Goal: Information Seeking & Learning: Learn about a topic

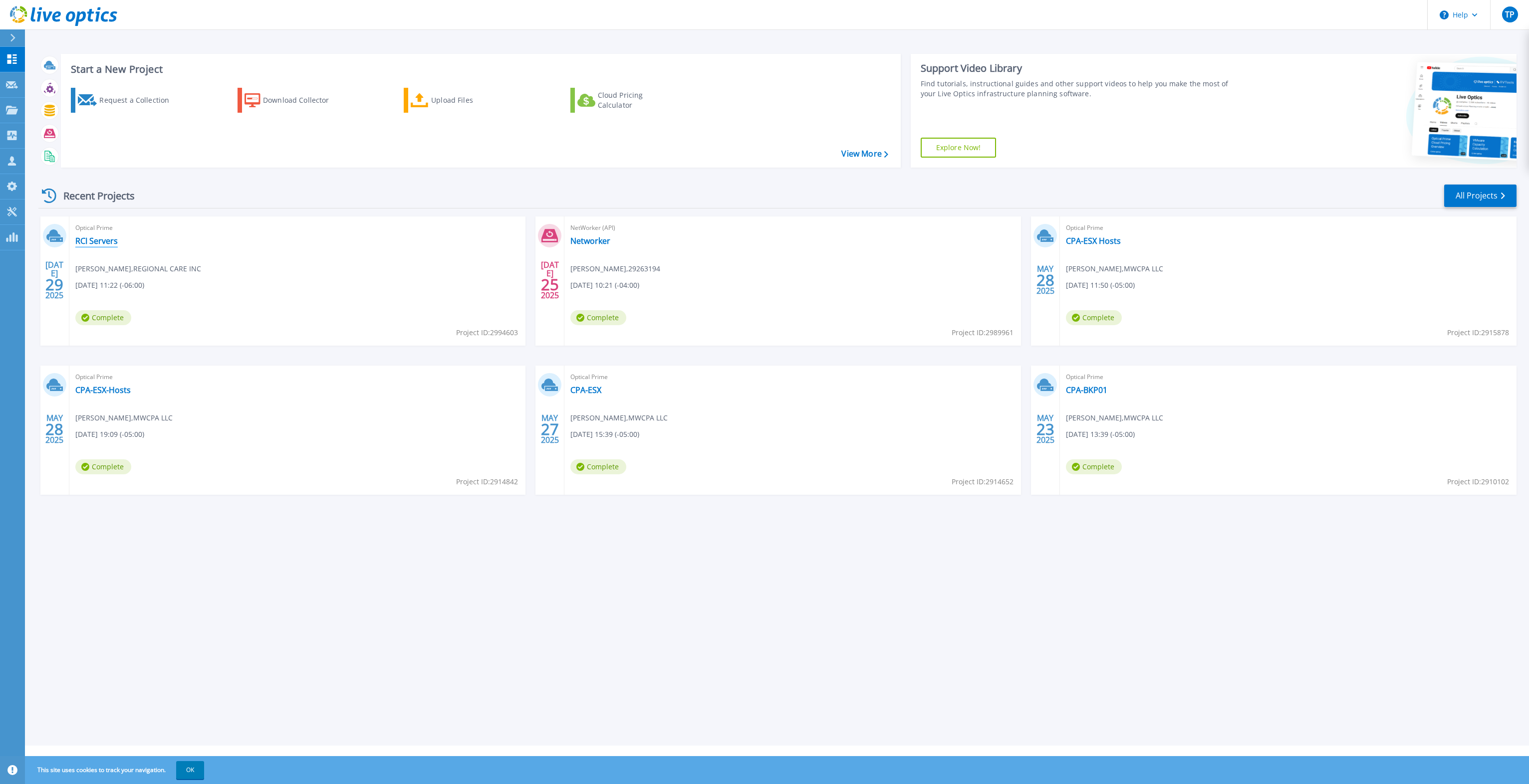
click at [76, 243] on link "RCI Servers" at bounding box center [97, 241] width 42 height 10
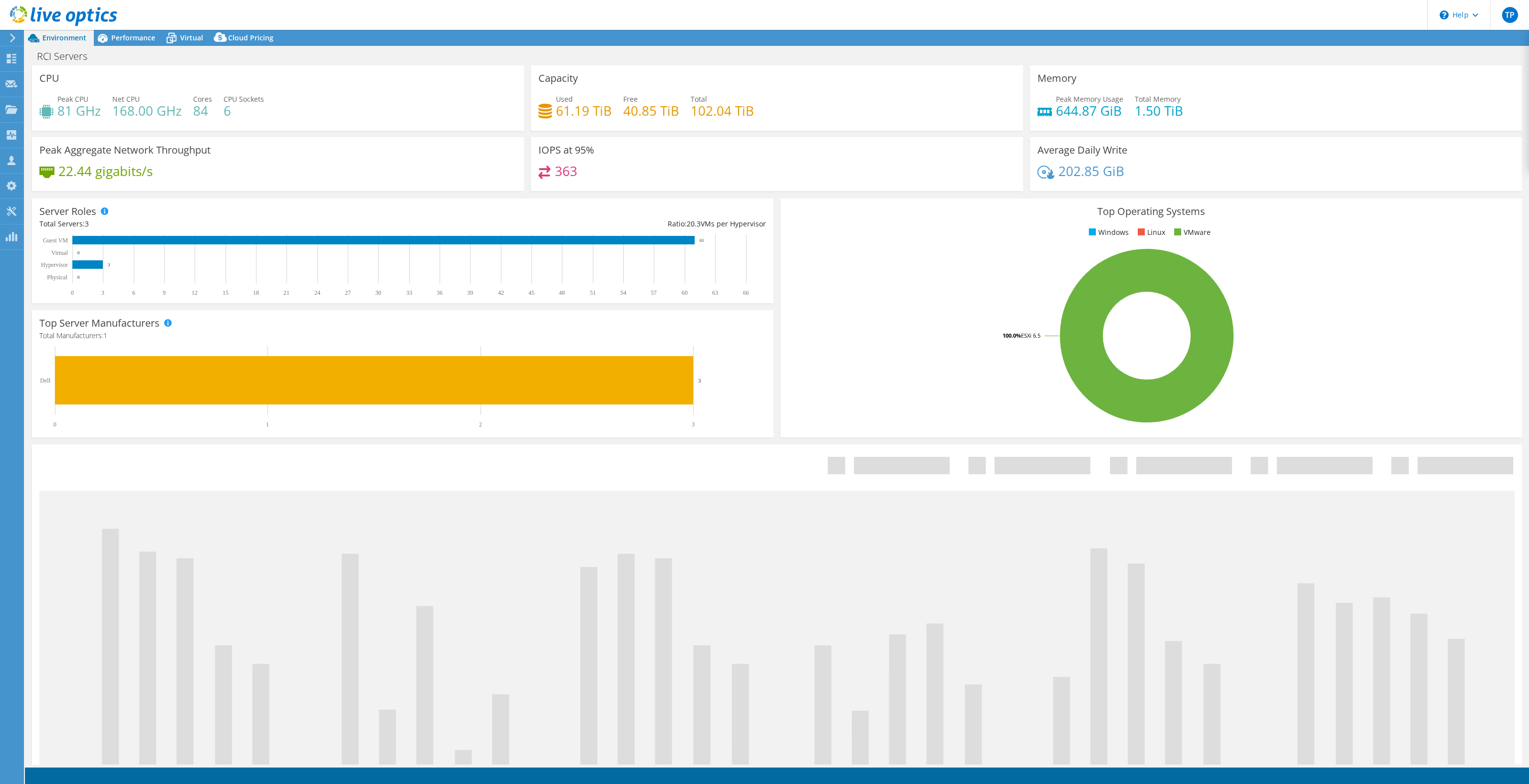
select select "USD"
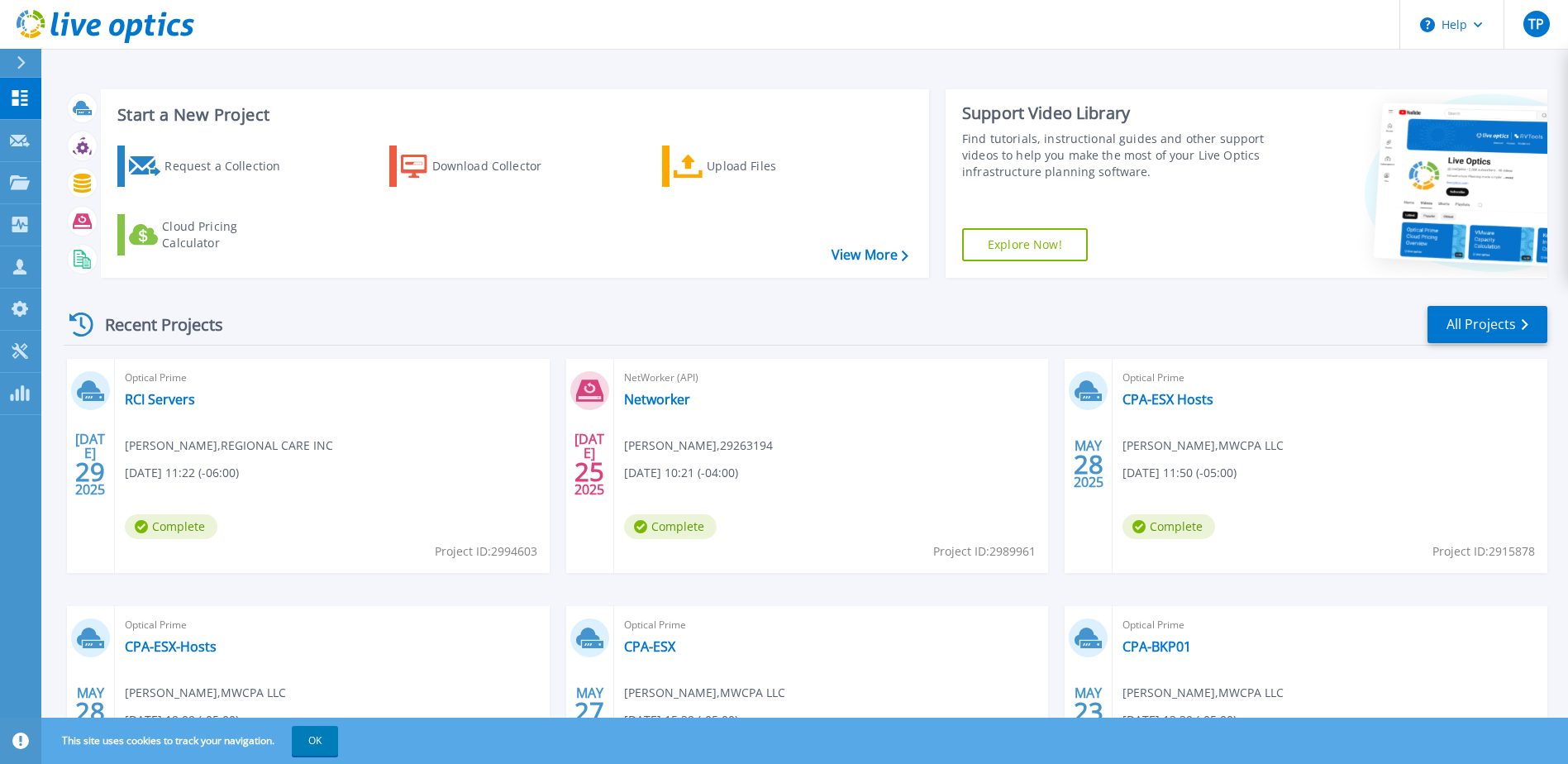
click at [131, 408] on div "Optical Prime RCI Servers [PERSON_NAME] , REGIONAL CARE INC [DATE] 11:22 (-06:0…" at bounding box center [332, 466] width 435 height 214
click at [139, 399] on link "RCI Servers" at bounding box center [160, 399] width 70 height 17
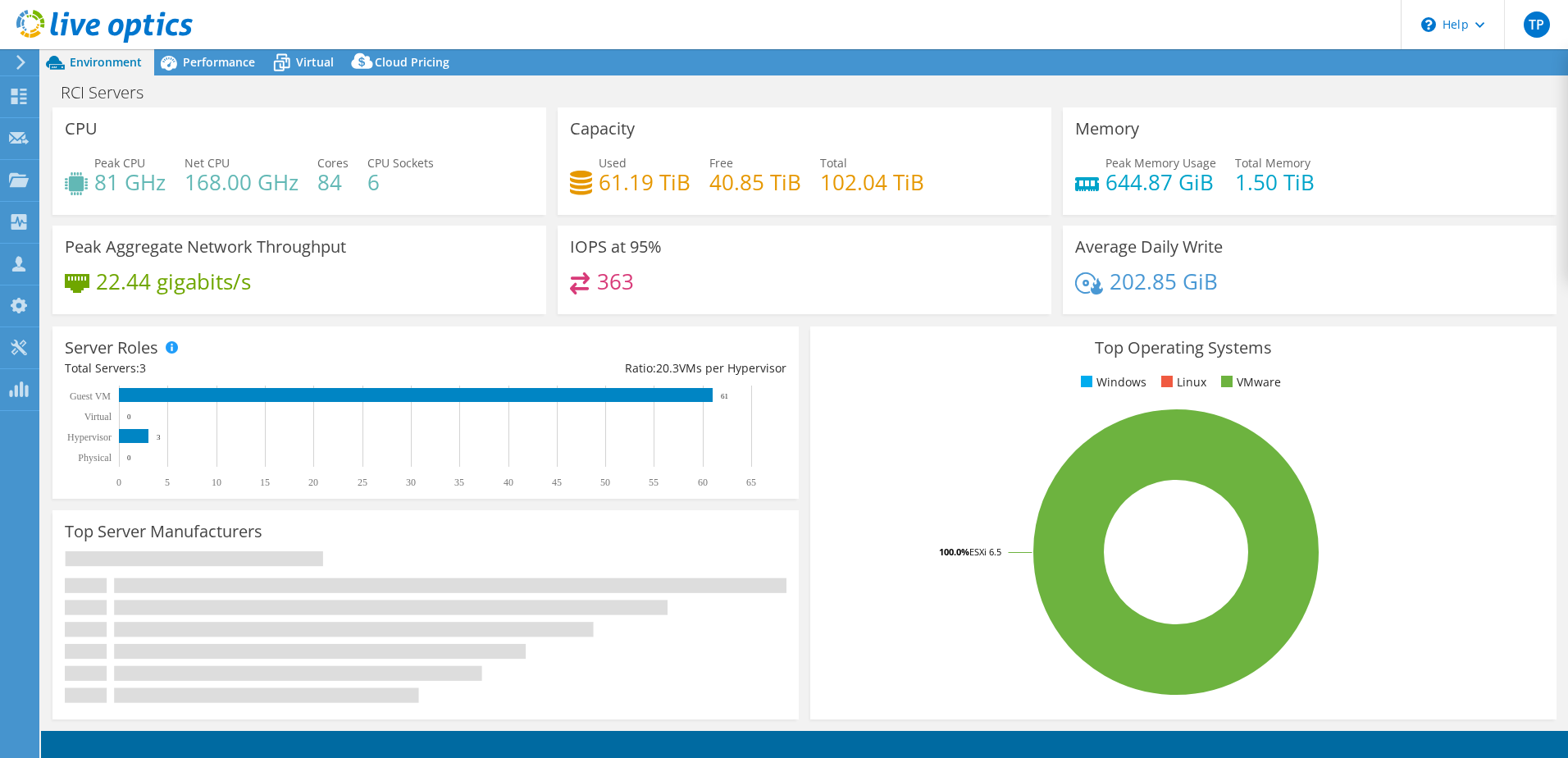
select select "USD"
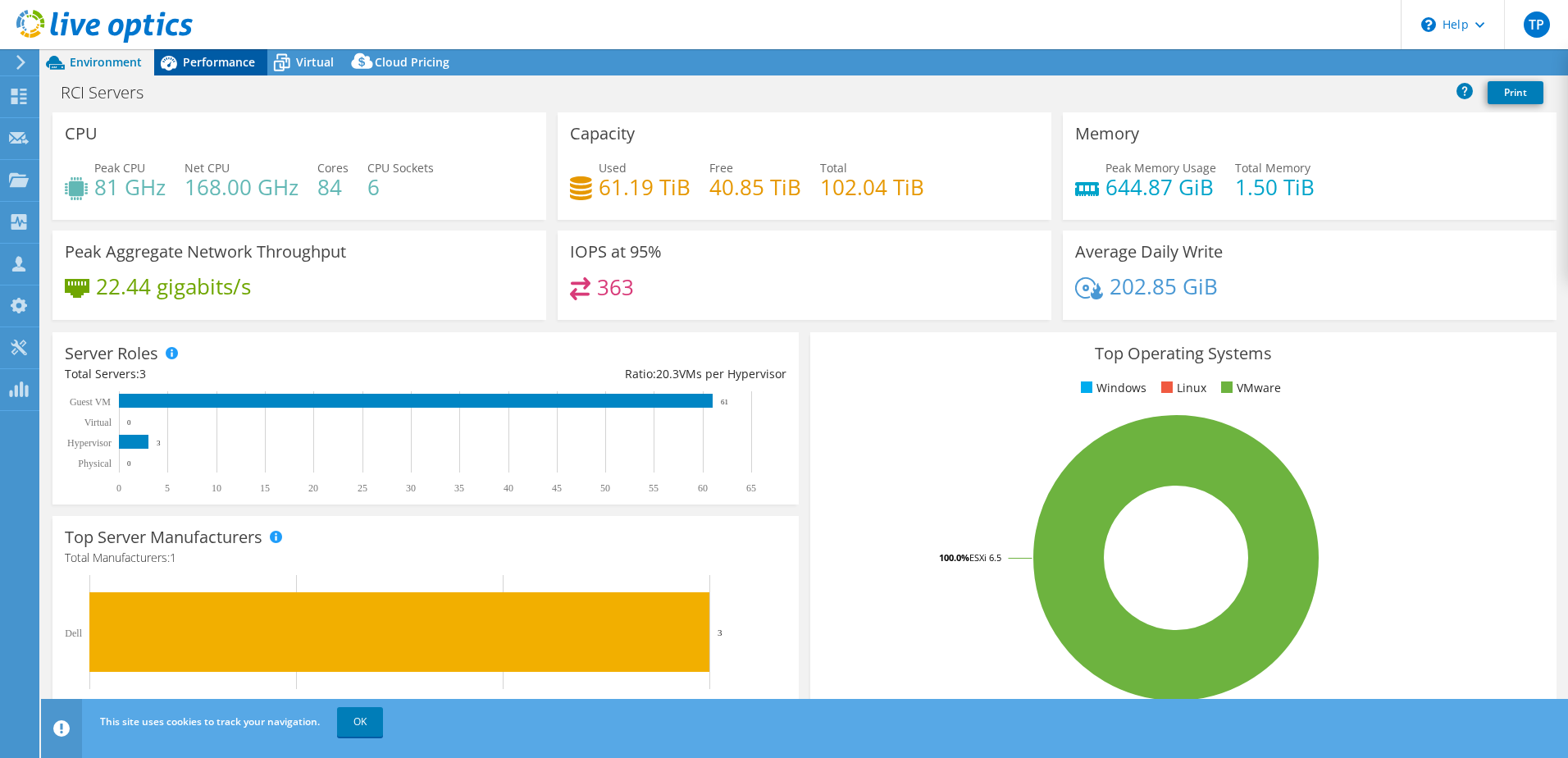
click at [192, 63] on span "Performance" at bounding box center [218, 63] width 72 height 16
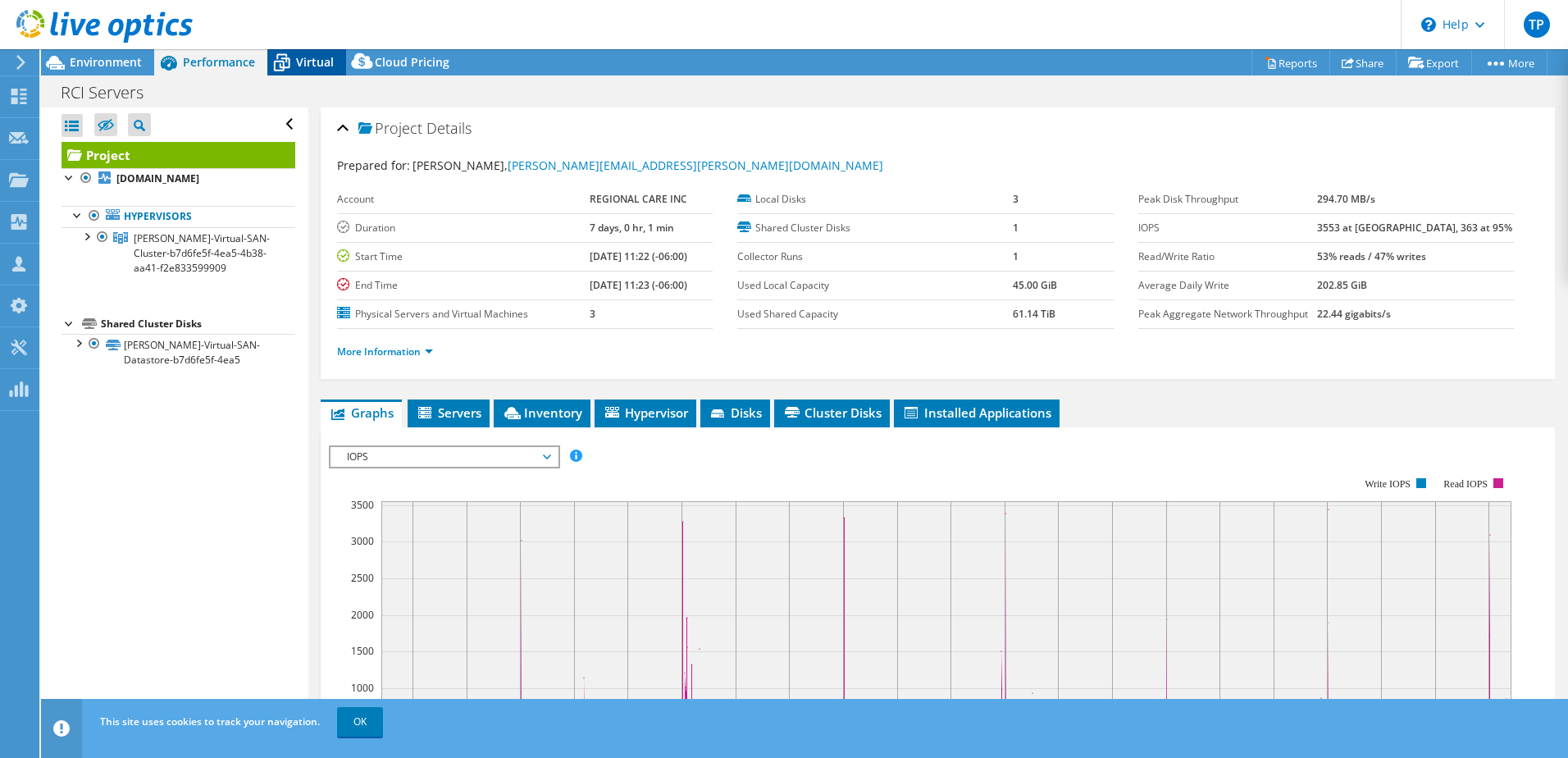
click at [276, 63] on icon at bounding box center [281, 63] width 29 height 29
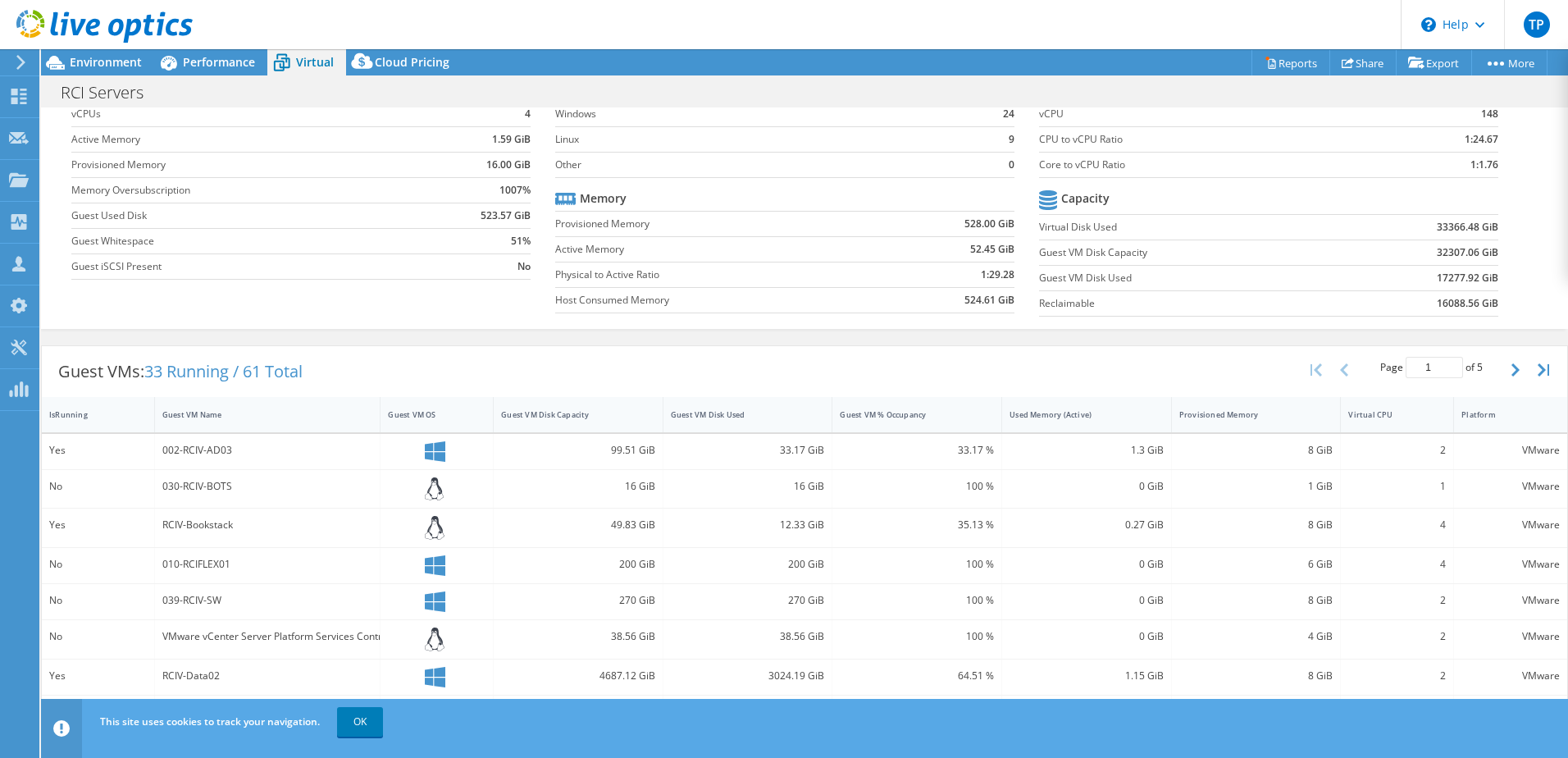
scroll to position [164, 0]
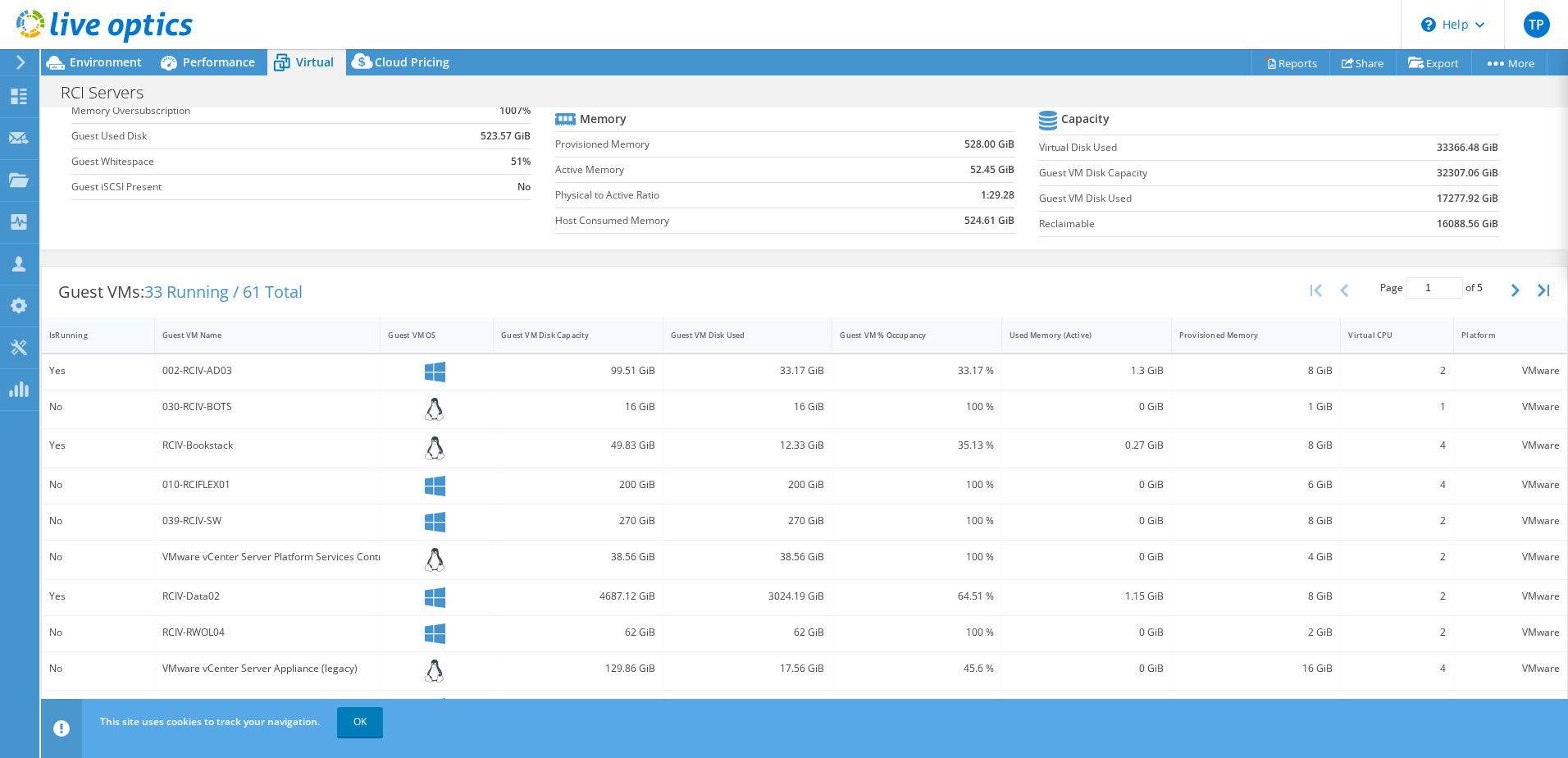
click at [65, 335] on div "IsRunning" at bounding box center [88, 334] width 78 height 11
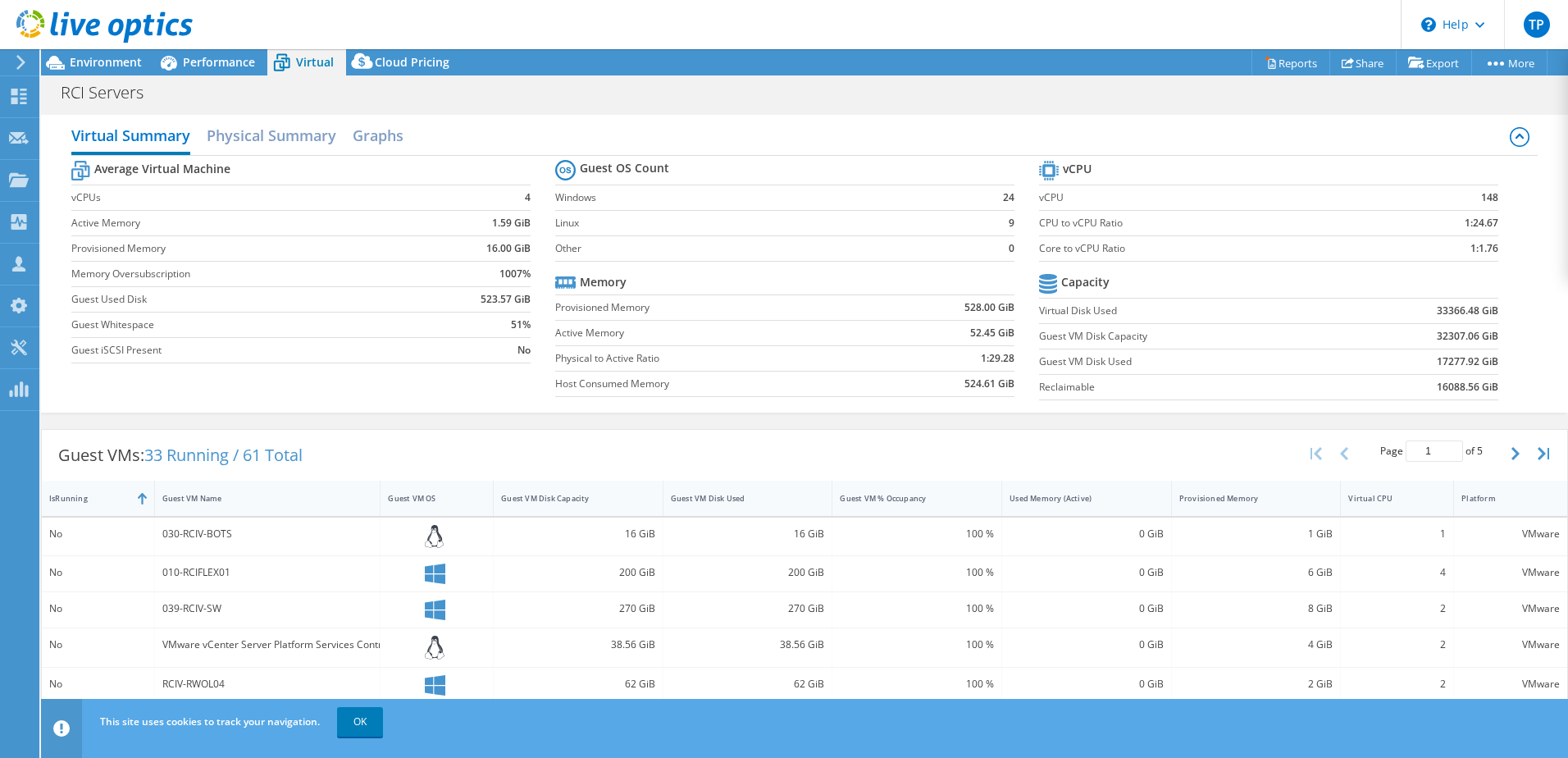
scroll to position [0, 0]
click at [235, 134] on h2 "Physical Summary" at bounding box center [271, 138] width 130 height 36
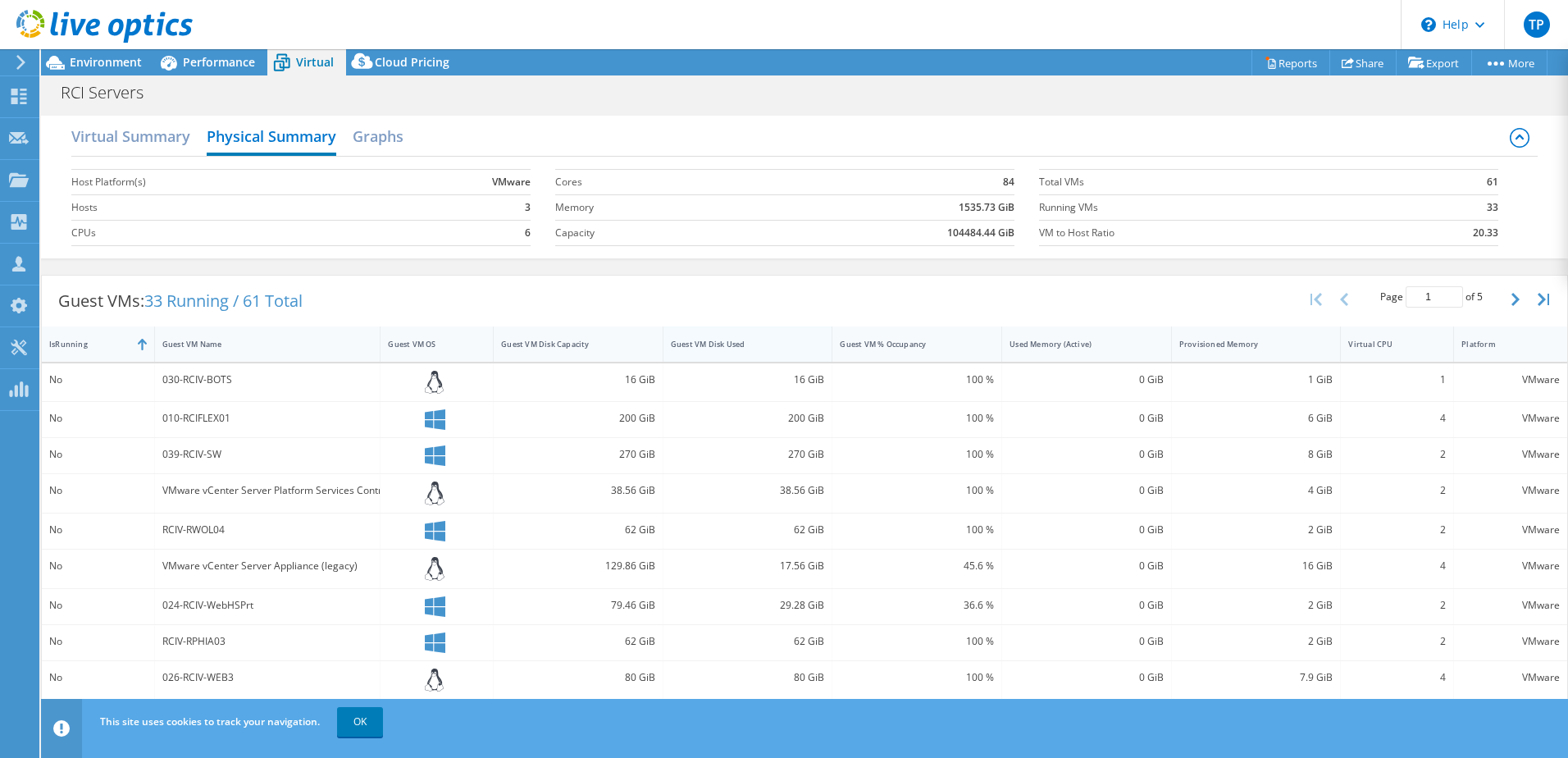
click at [730, 351] on div "Guest VM Disk Used" at bounding box center [738, 344] width 149 height 26
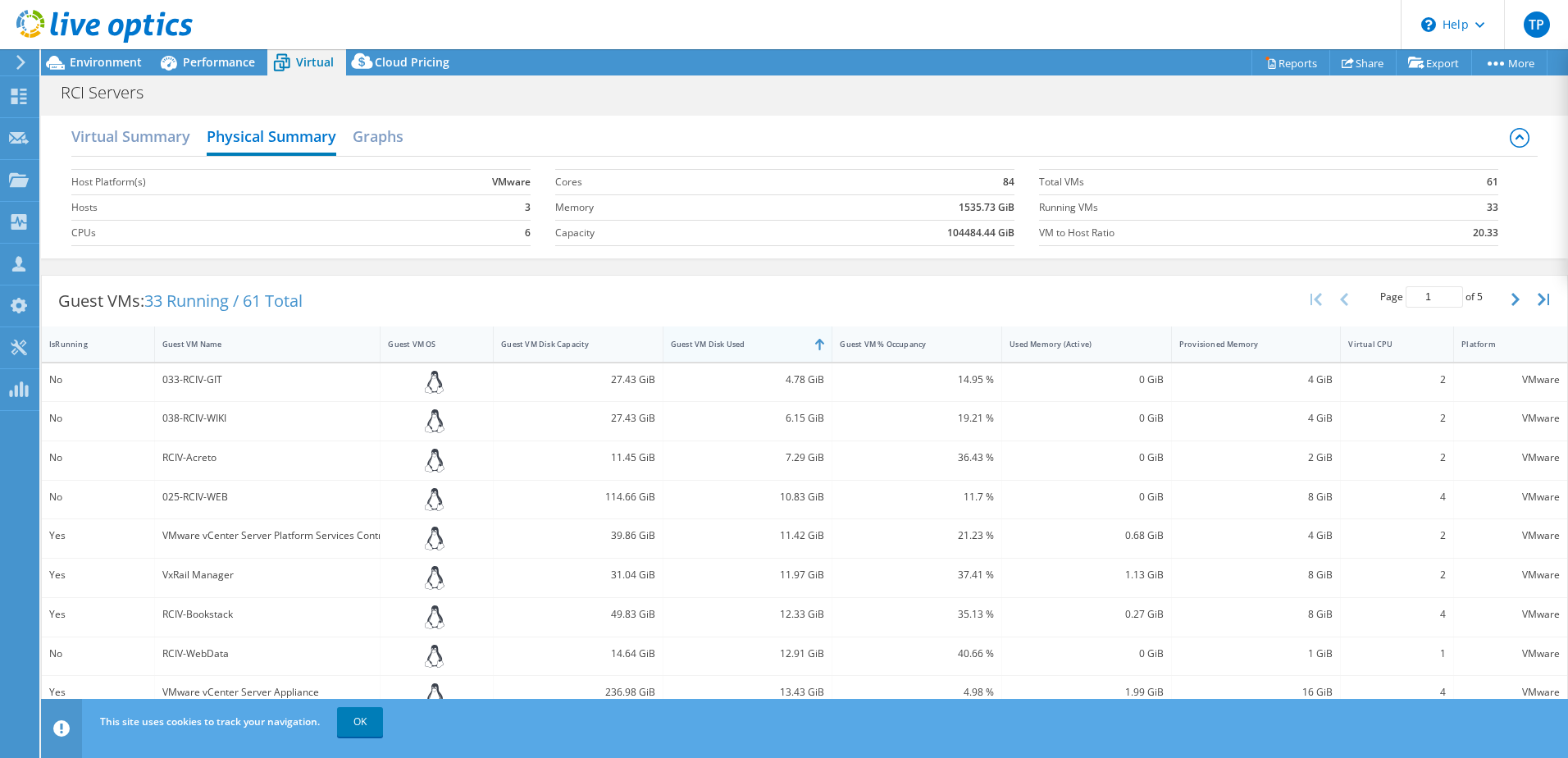
click at [730, 351] on div "Guest VM Disk Used" at bounding box center [738, 344] width 149 height 26
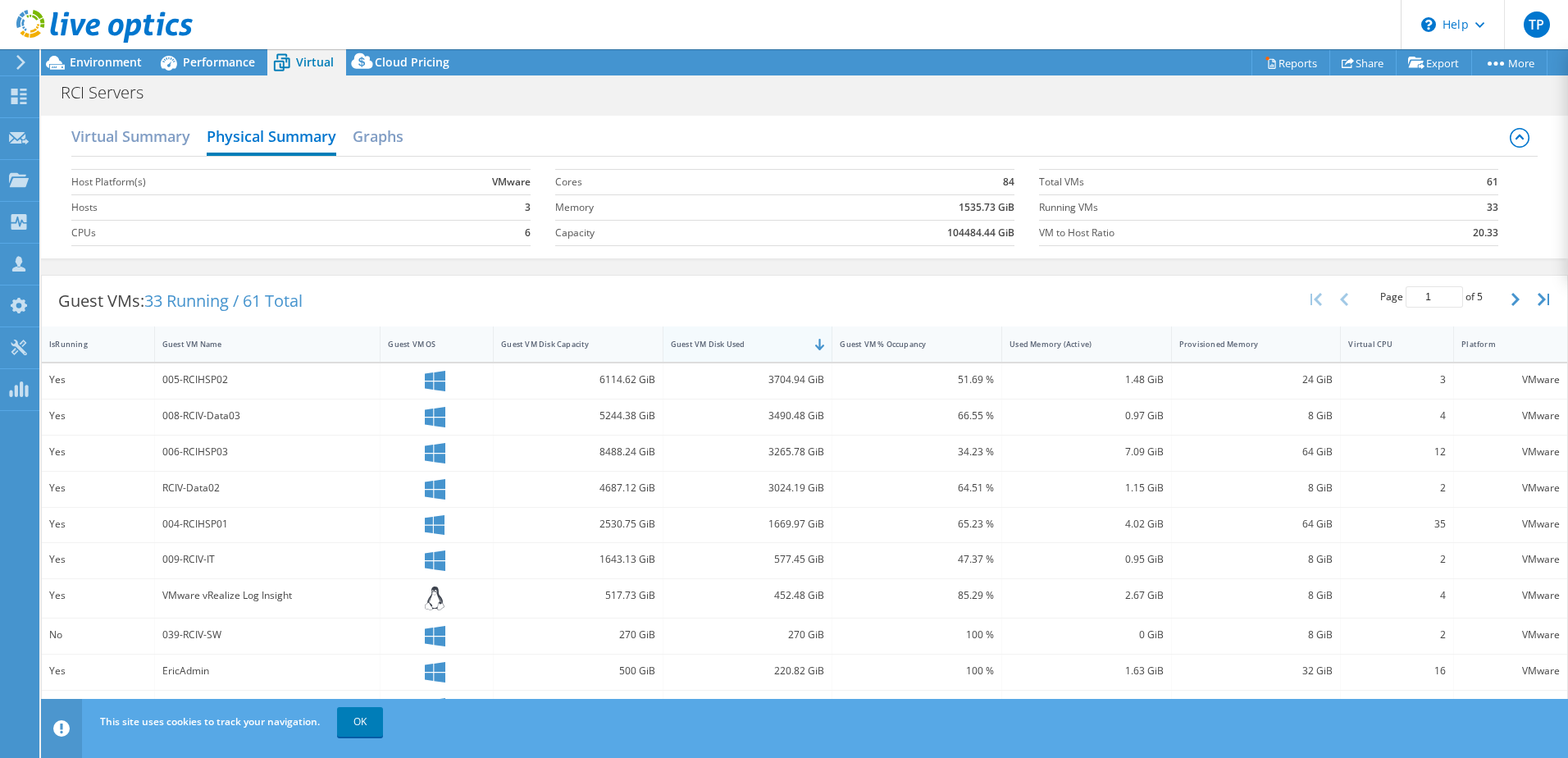
click at [738, 352] on div "Guest VM Disk Used" at bounding box center [738, 344] width 149 height 26
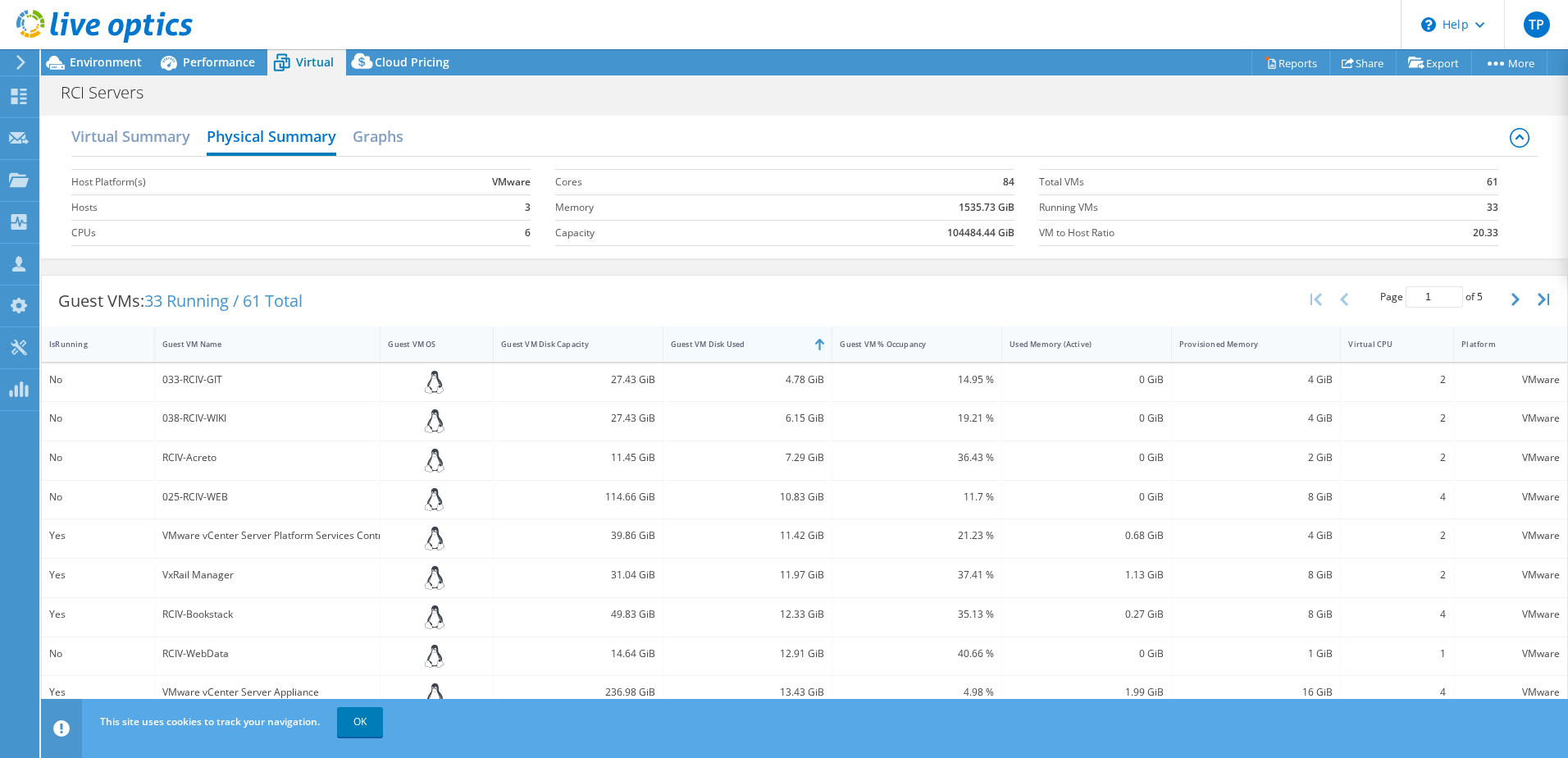
click at [721, 345] on div "Guest VM Disk Used" at bounding box center [738, 343] width 135 height 11
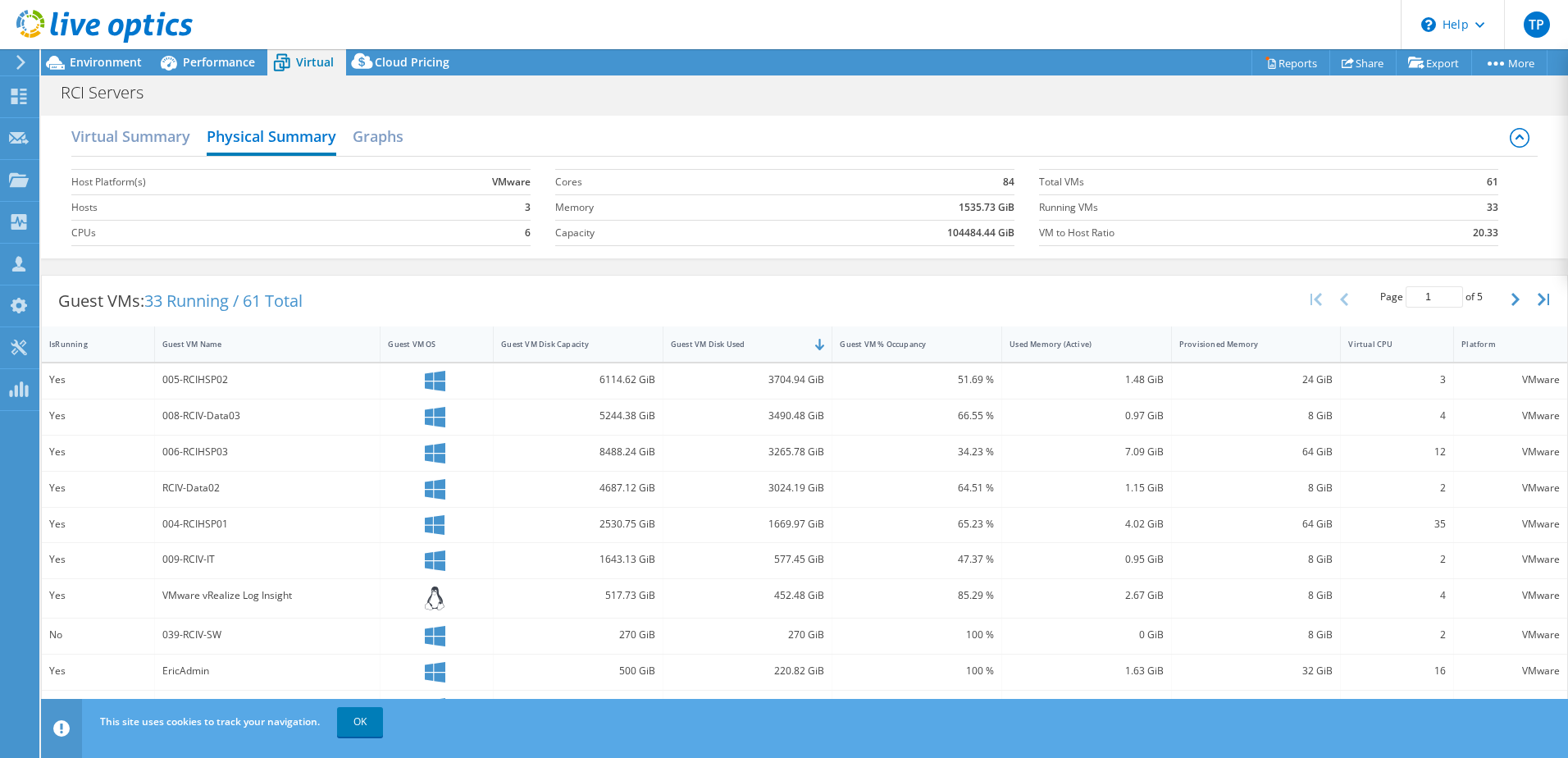
click at [349, 139] on div "Virtual Summary Physical Summary Graphs" at bounding box center [805, 138] width 1467 height 37
click at [373, 143] on h2 "Graphs" at bounding box center [377, 138] width 51 height 36
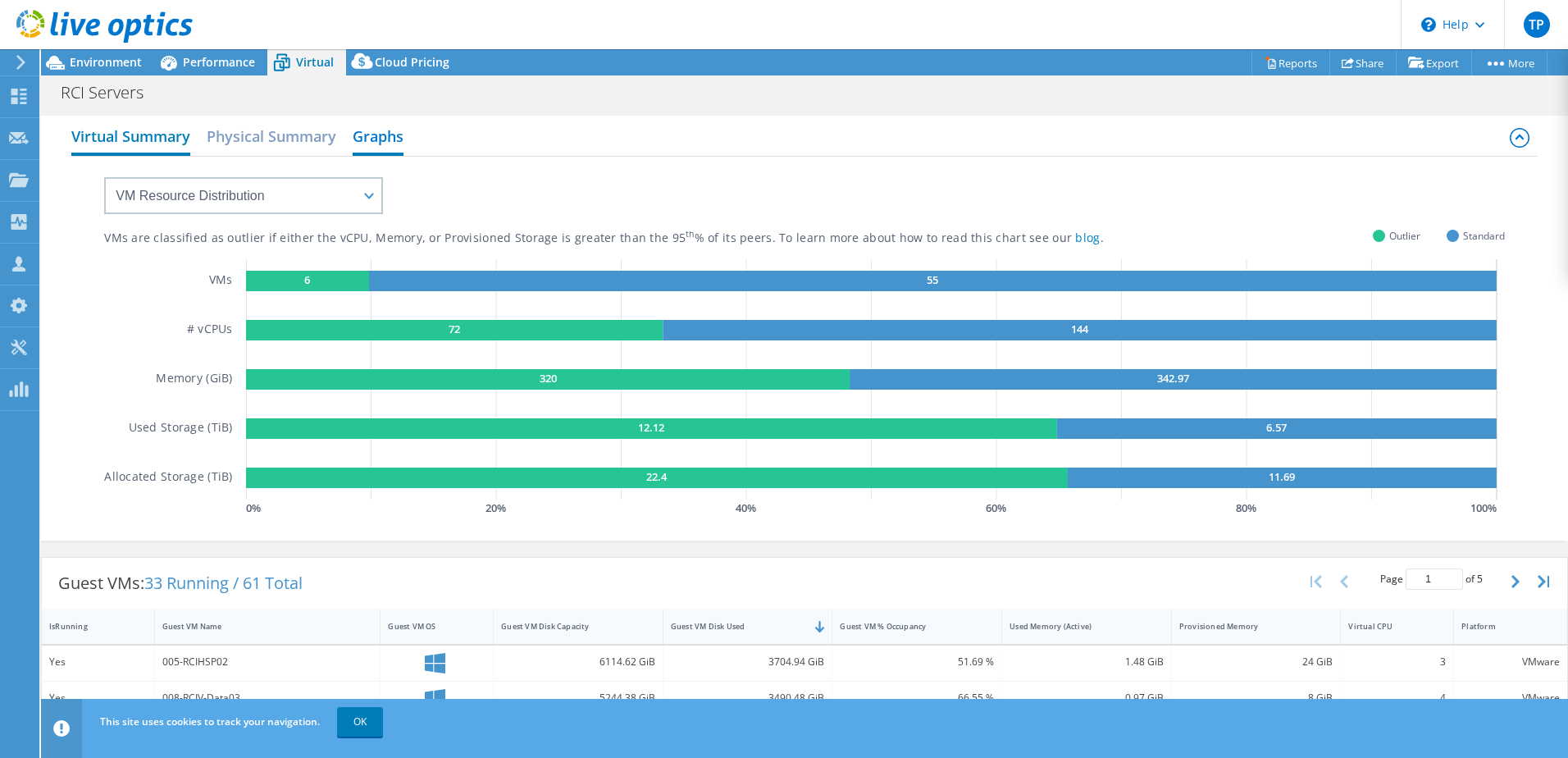
click at [111, 128] on h2 "Virtual Summary" at bounding box center [131, 138] width 119 height 36
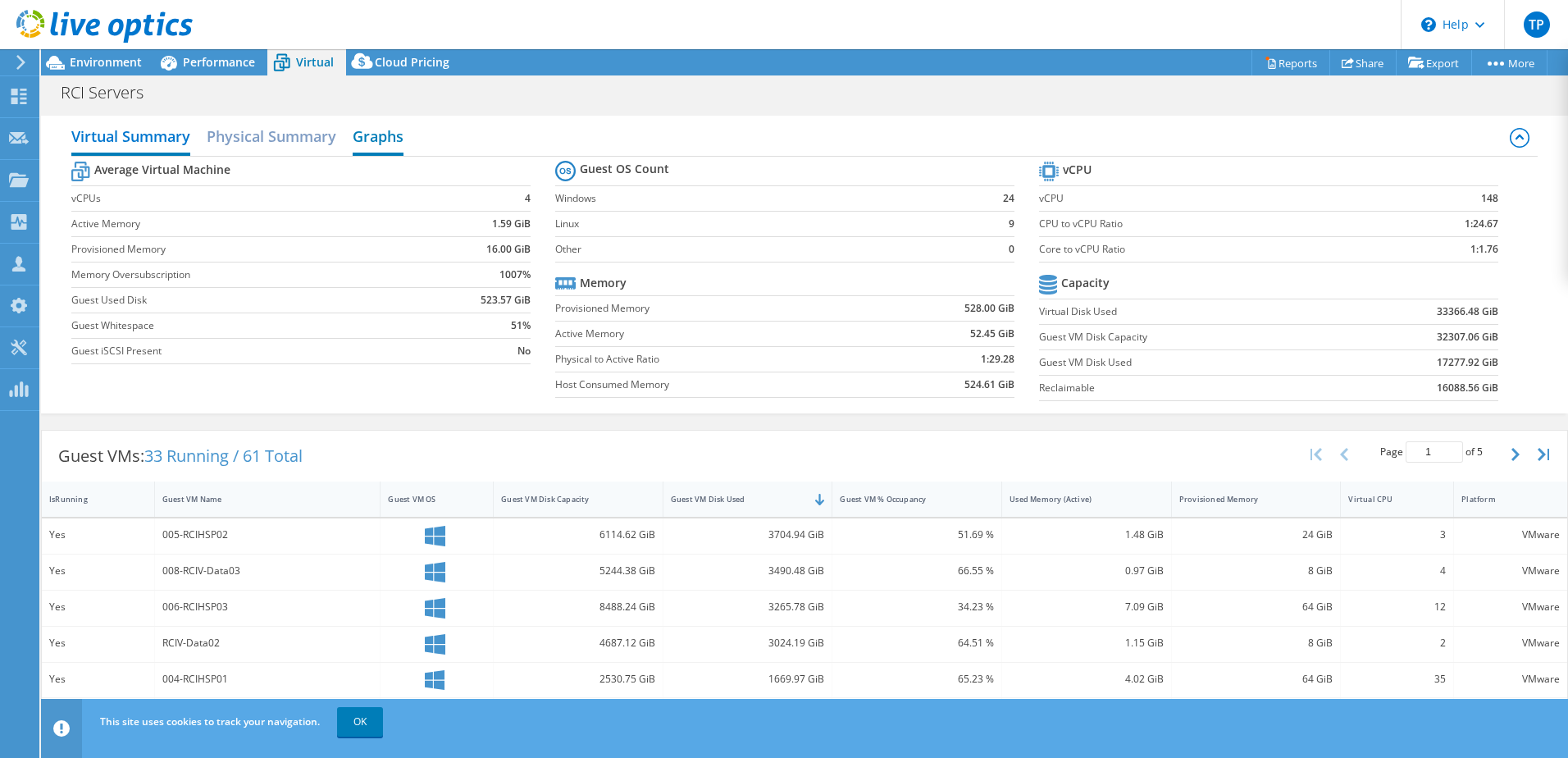
click at [368, 137] on h2 "Graphs" at bounding box center [377, 138] width 51 height 36
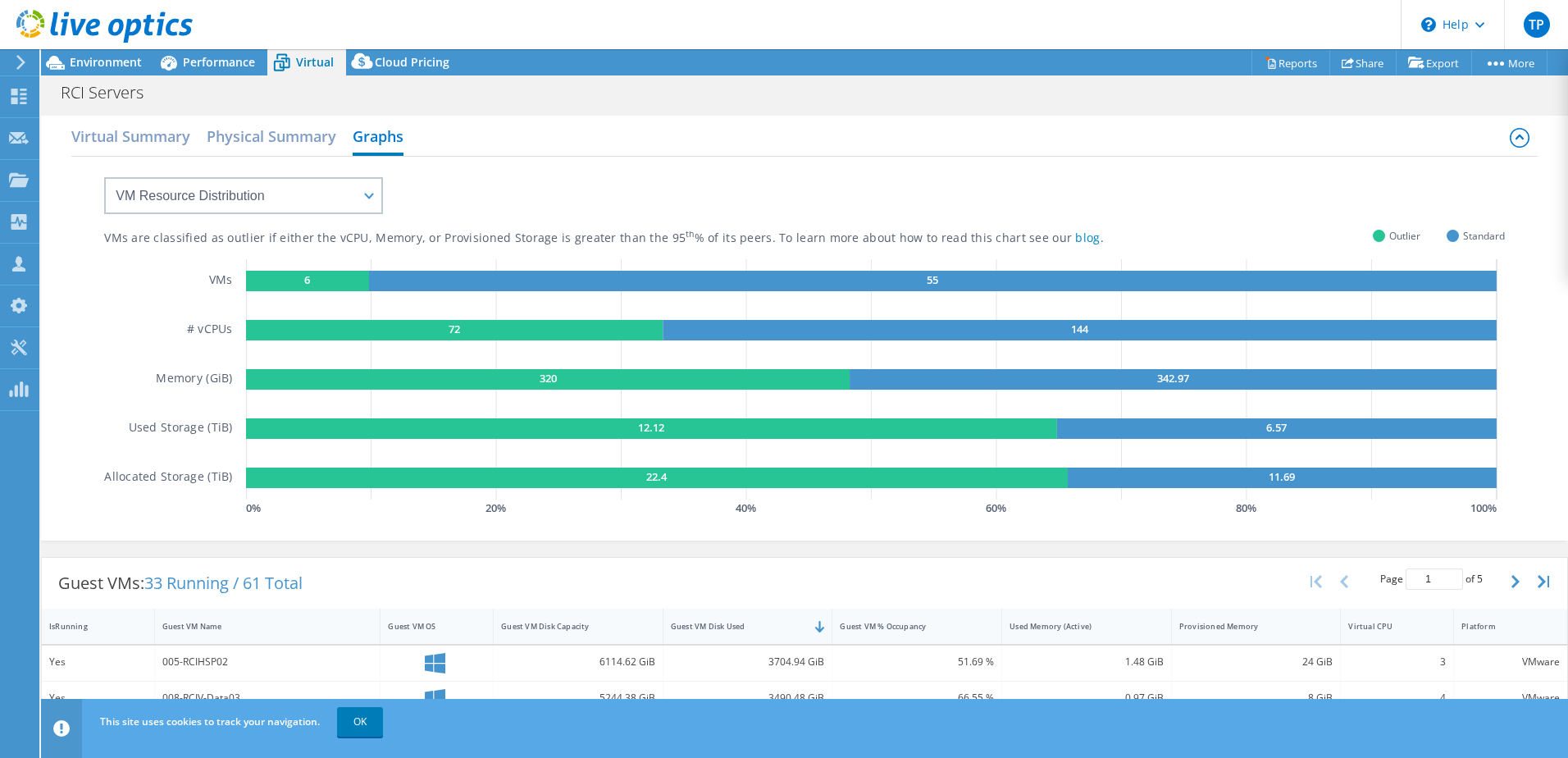
click at [179, 219] on div "VMs are classified as outlier if either the vCPU, Memory, or Provisioned Storag…" at bounding box center [804, 338] width 1400 height 363
click at [188, 210] on select "VM Resource Distribution Provisioning Contrast Over Provisioning" at bounding box center [243, 194] width 279 height 37
click at [104, 177] on select "VM Resource Distribution Provisioning Contrast Over Provisioning" at bounding box center [243, 194] width 279 height 37
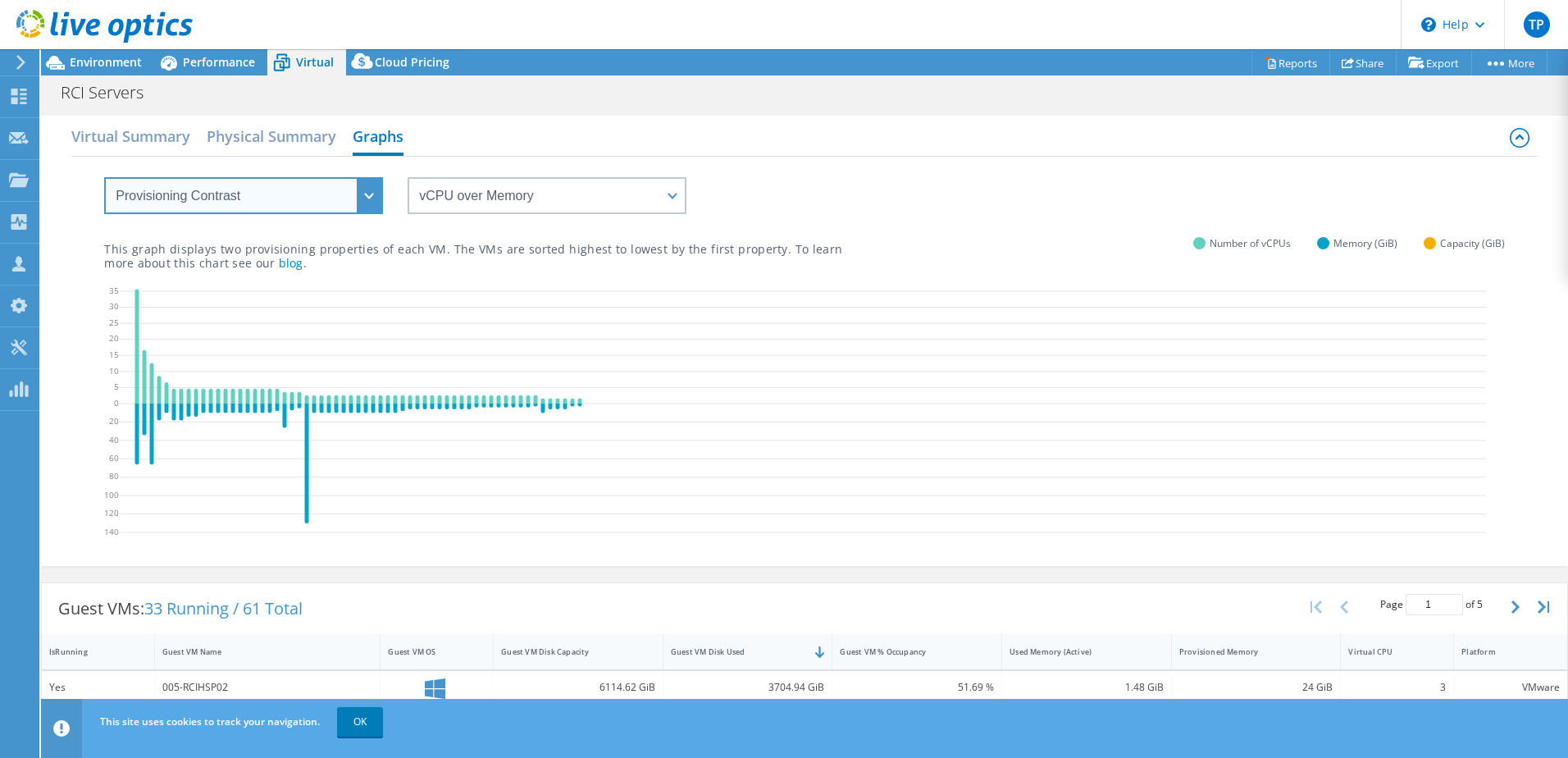
click at [240, 189] on select "VM Resource Distribution Provisioning Contrast Over Provisioning" at bounding box center [243, 194] width 279 height 37
select select "Over Provisioning"
click at [104, 177] on select "VM Resource Distribution Provisioning Contrast Over Provisioning" at bounding box center [243, 194] width 279 height 37
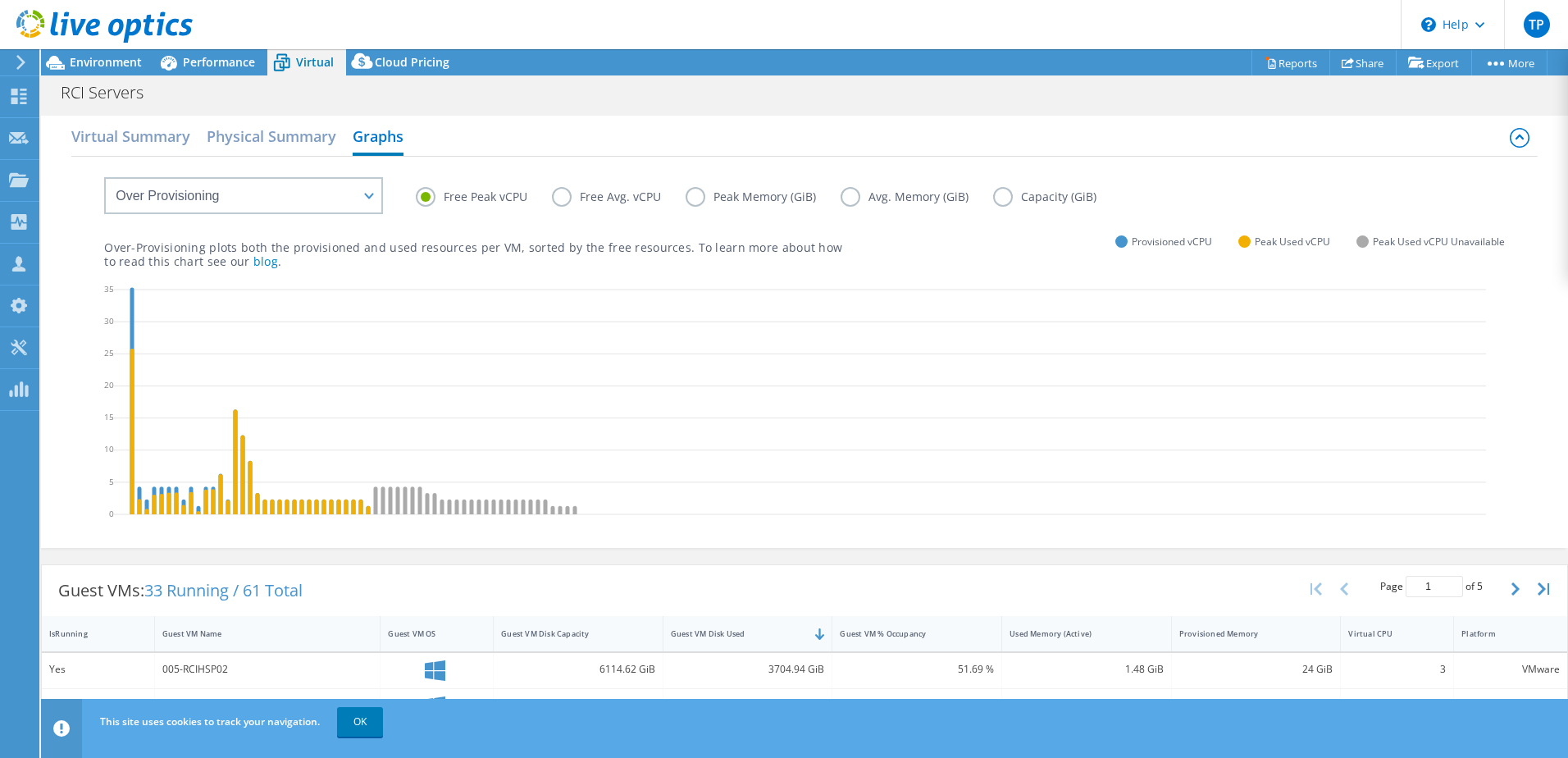
click at [993, 200] on label "Capacity (GiB)" at bounding box center [1057, 196] width 128 height 20
click at [0, 0] on input "Capacity (GiB)" at bounding box center [0, 0] width 0 height 0
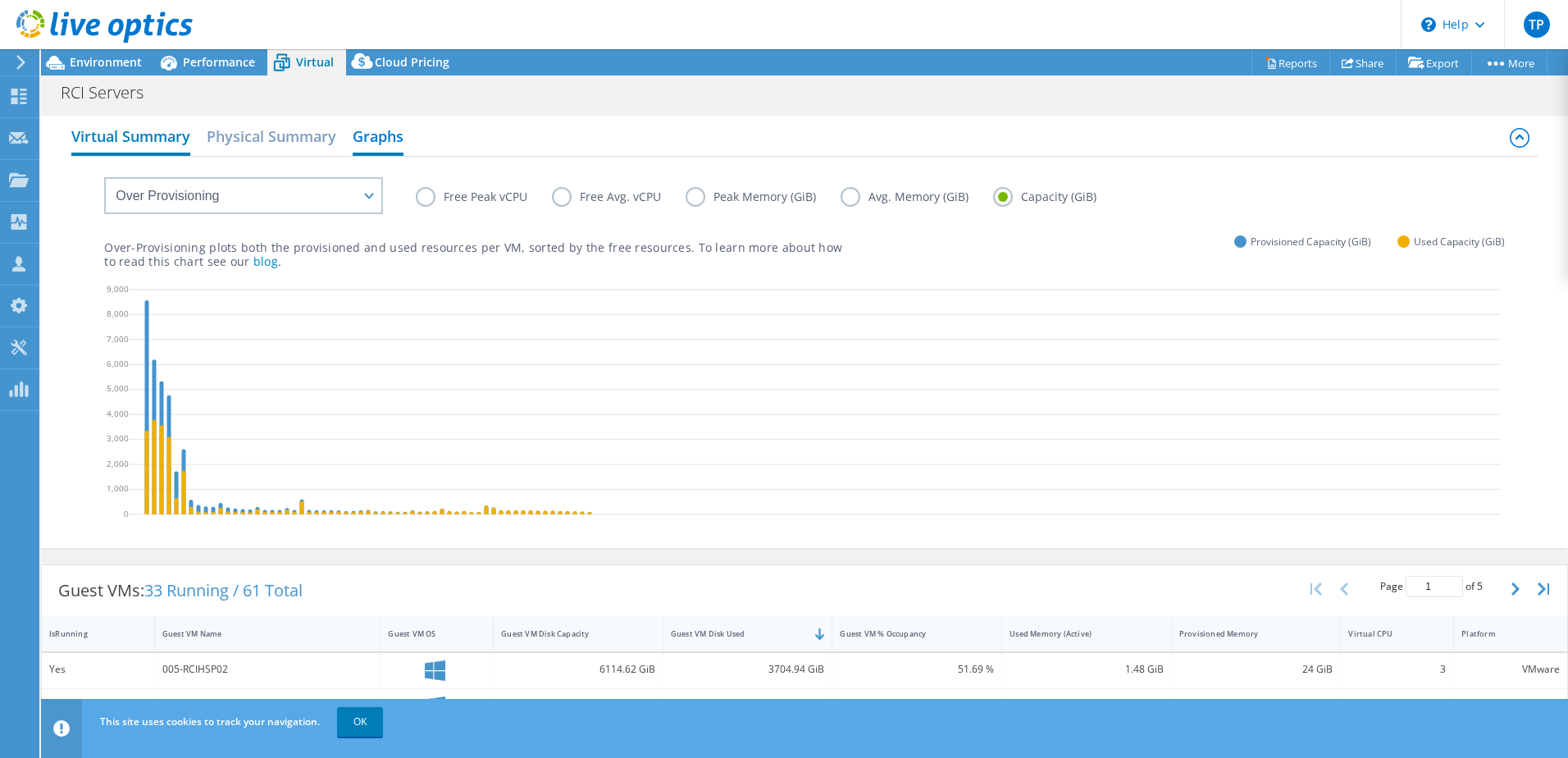
click at [168, 142] on h2 "Virtual Summary" at bounding box center [131, 138] width 119 height 36
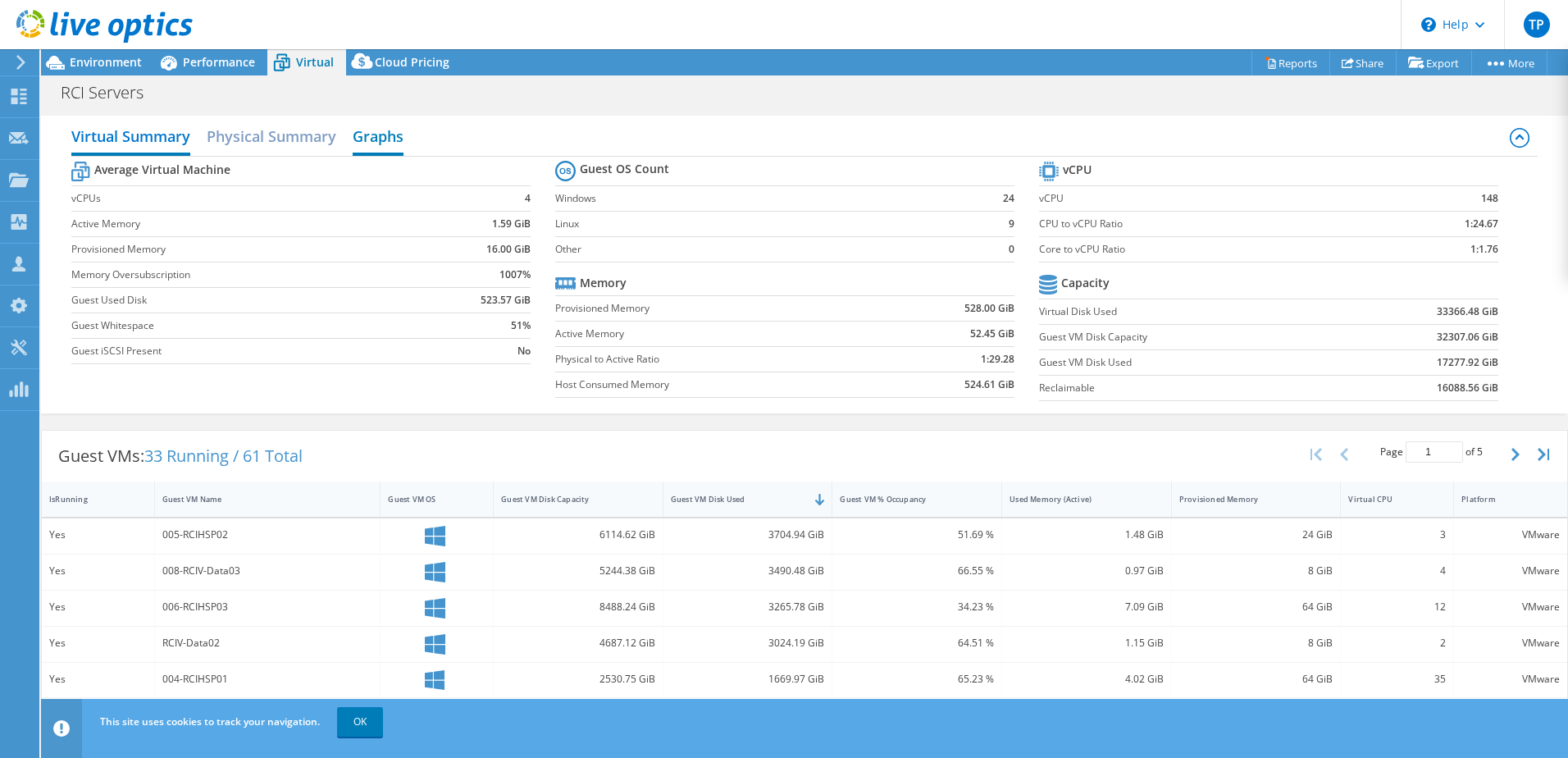
click at [390, 127] on h2 "Graphs" at bounding box center [377, 138] width 51 height 36
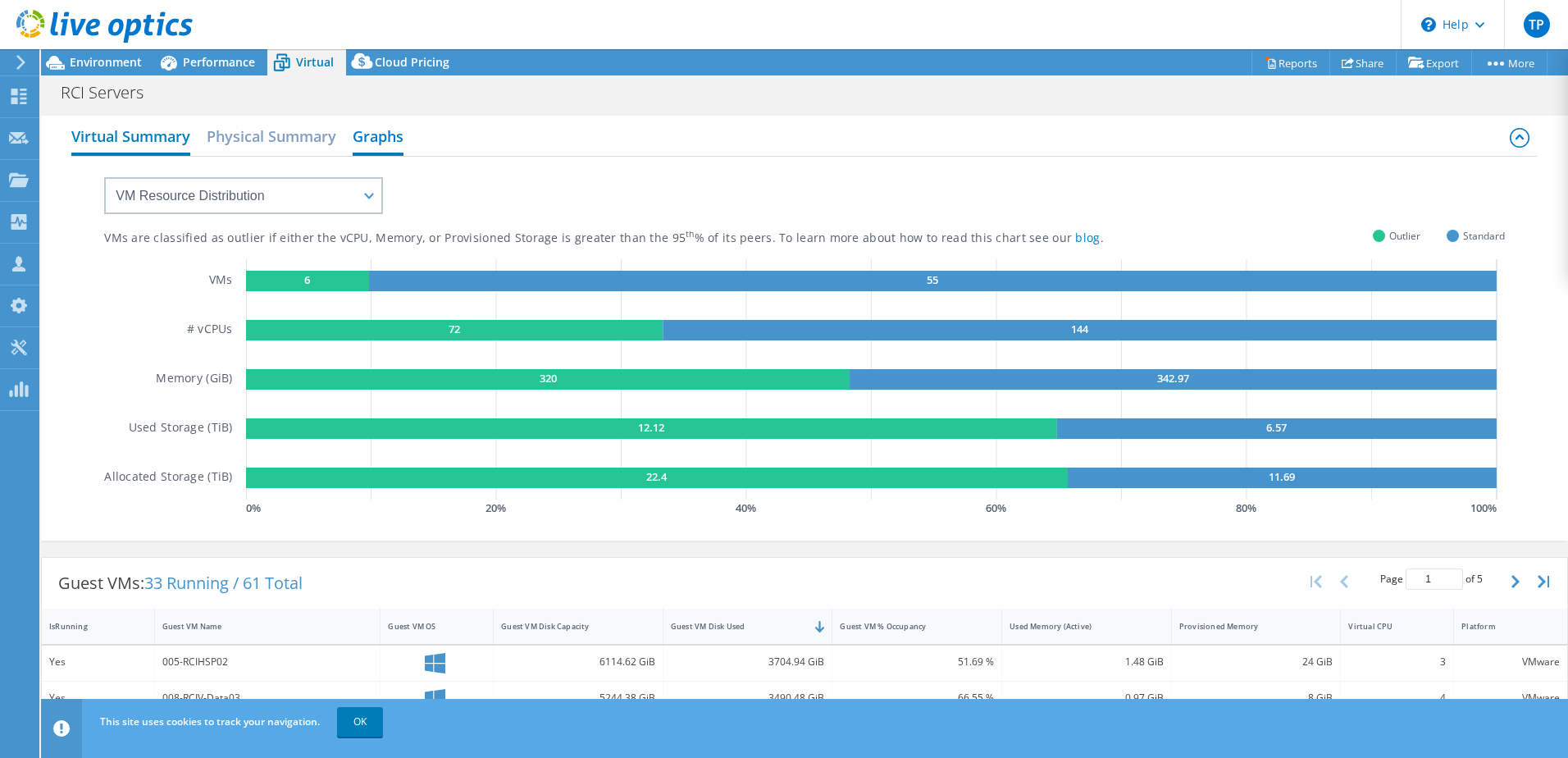
click at [120, 140] on h2 "Virtual Summary" at bounding box center [131, 138] width 119 height 36
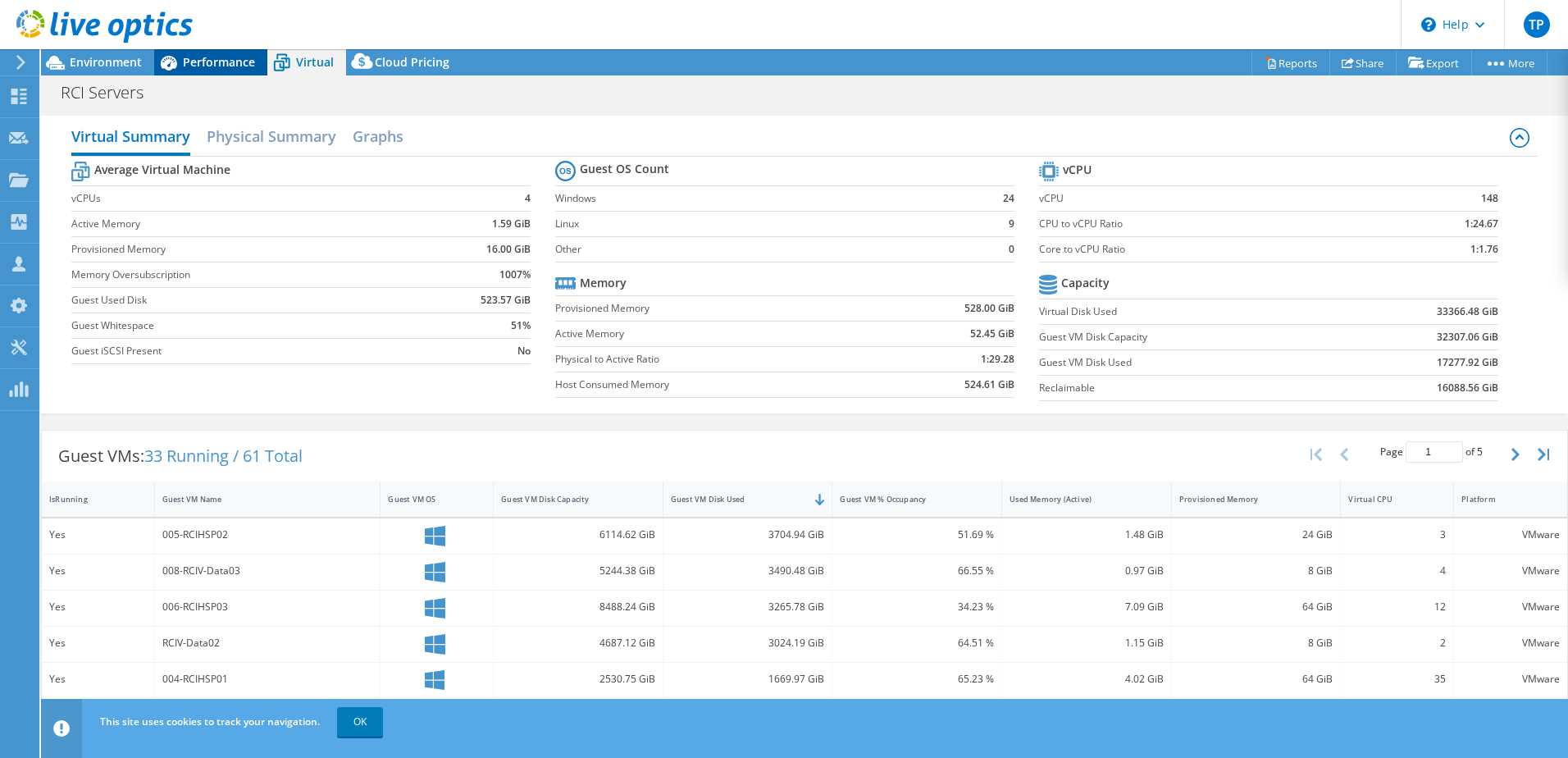
click at [171, 68] on icon at bounding box center [169, 63] width 17 height 15
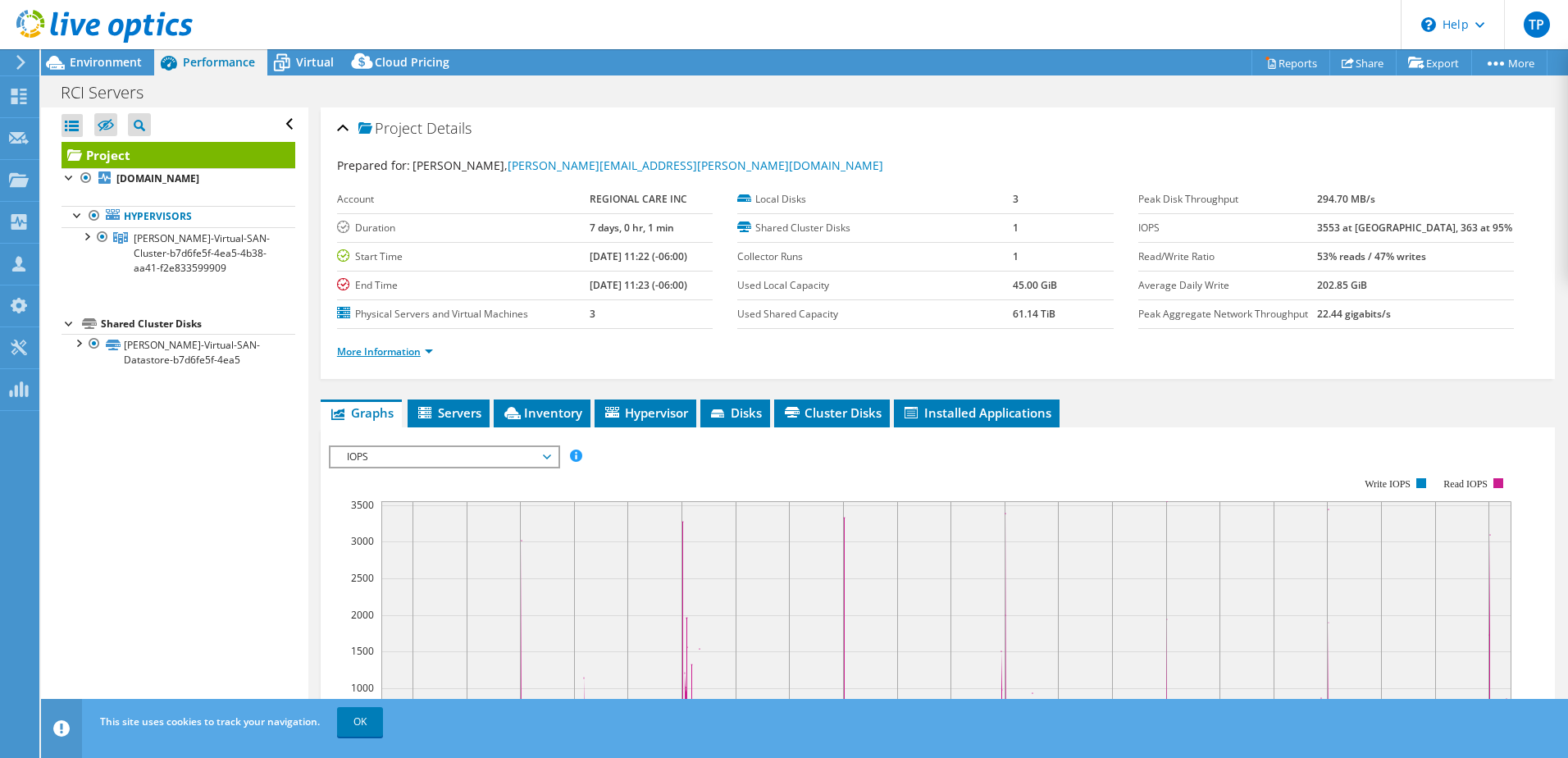
click at [391, 352] on link "More Information" at bounding box center [385, 351] width 96 height 14
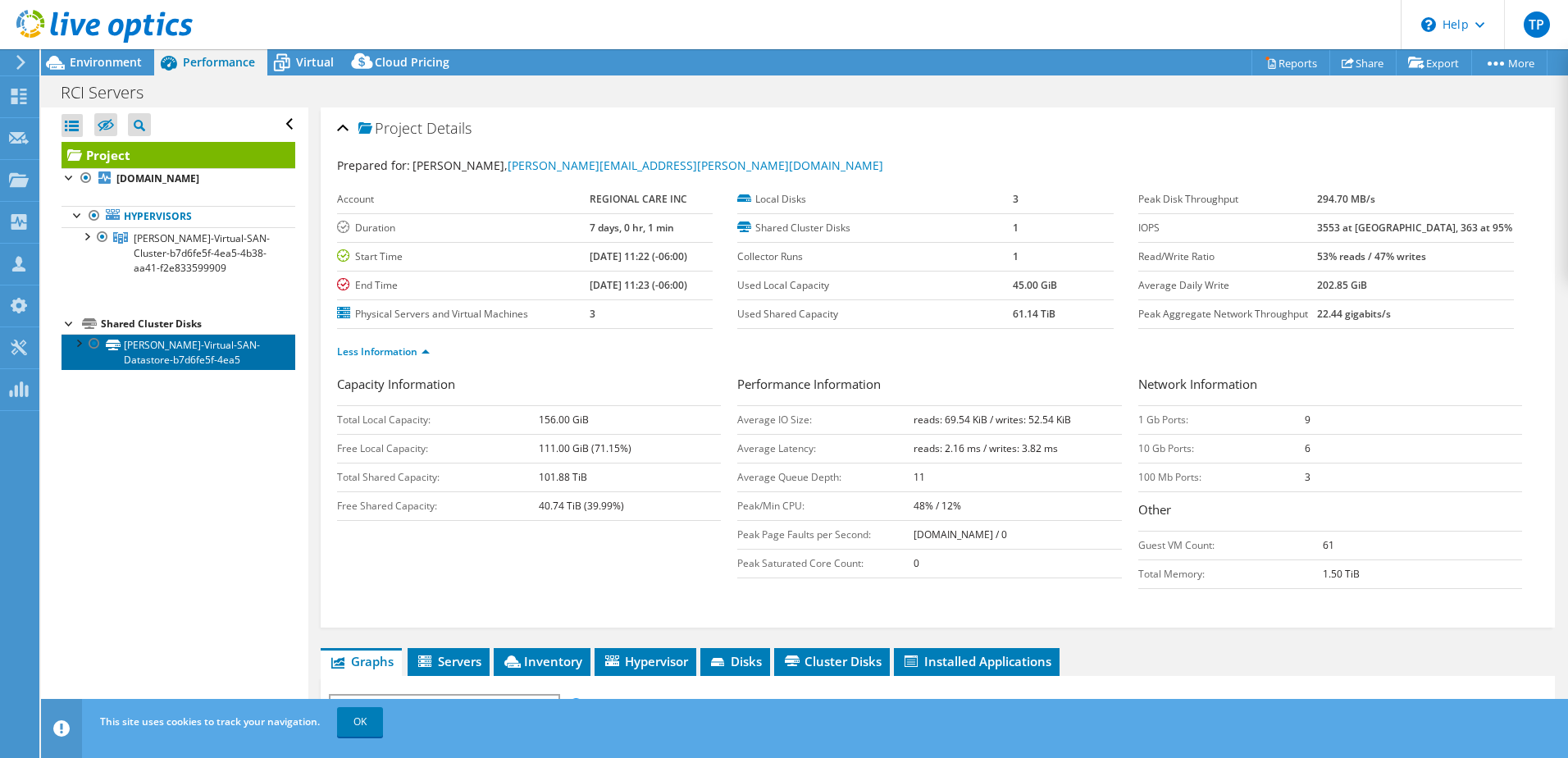
click at [193, 363] on link "MARVIN-Virtual-SAN-Datastore-b7d6fe5f-4ea5" at bounding box center [179, 351] width 234 height 36
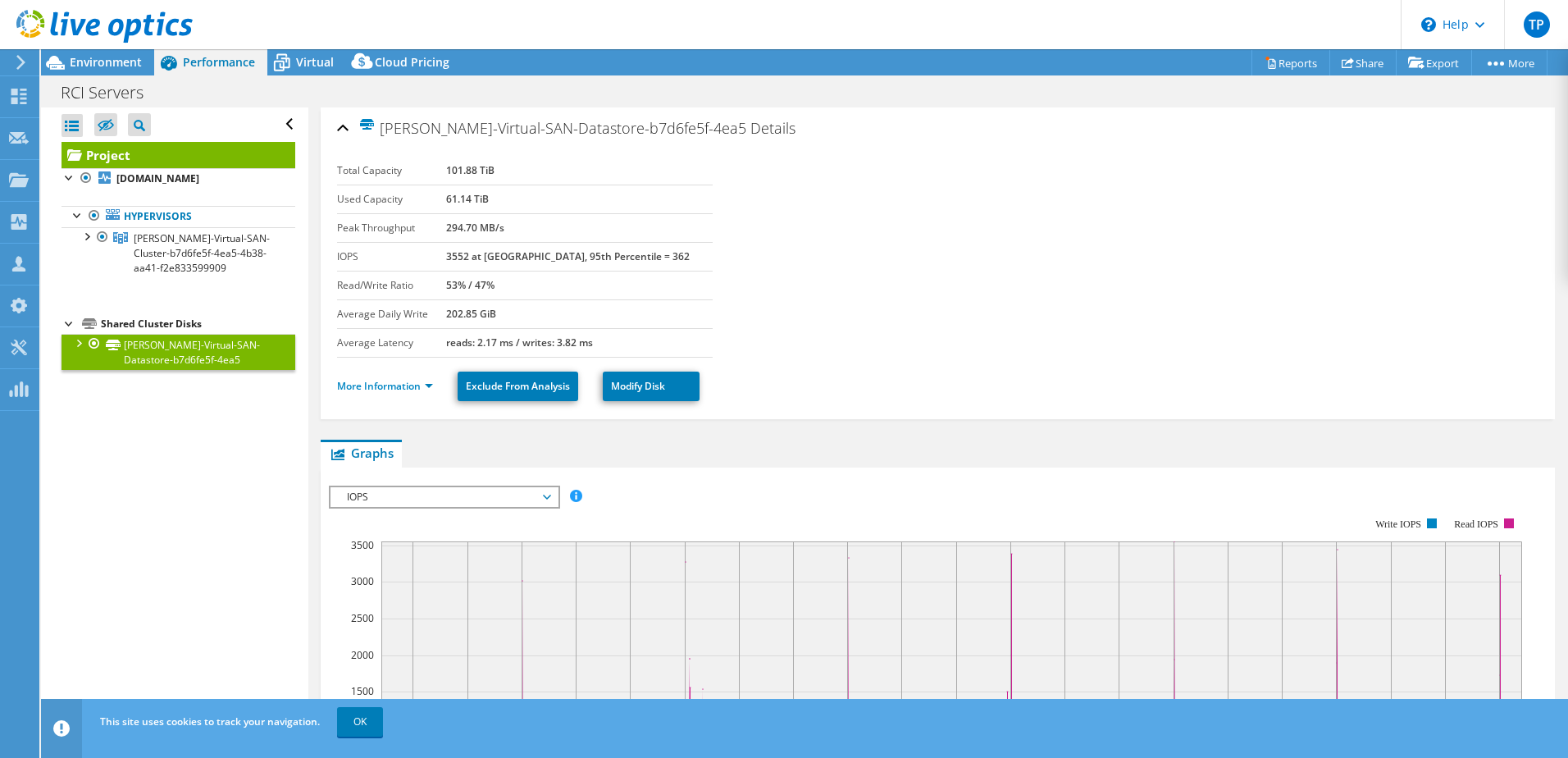
click at [377, 393] on li "More Information" at bounding box center [390, 386] width 106 height 18
click at [379, 377] on li "More Information" at bounding box center [390, 386] width 106 height 18
click at [401, 392] on link "More Information" at bounding box center [385, 386] width 96 height 14
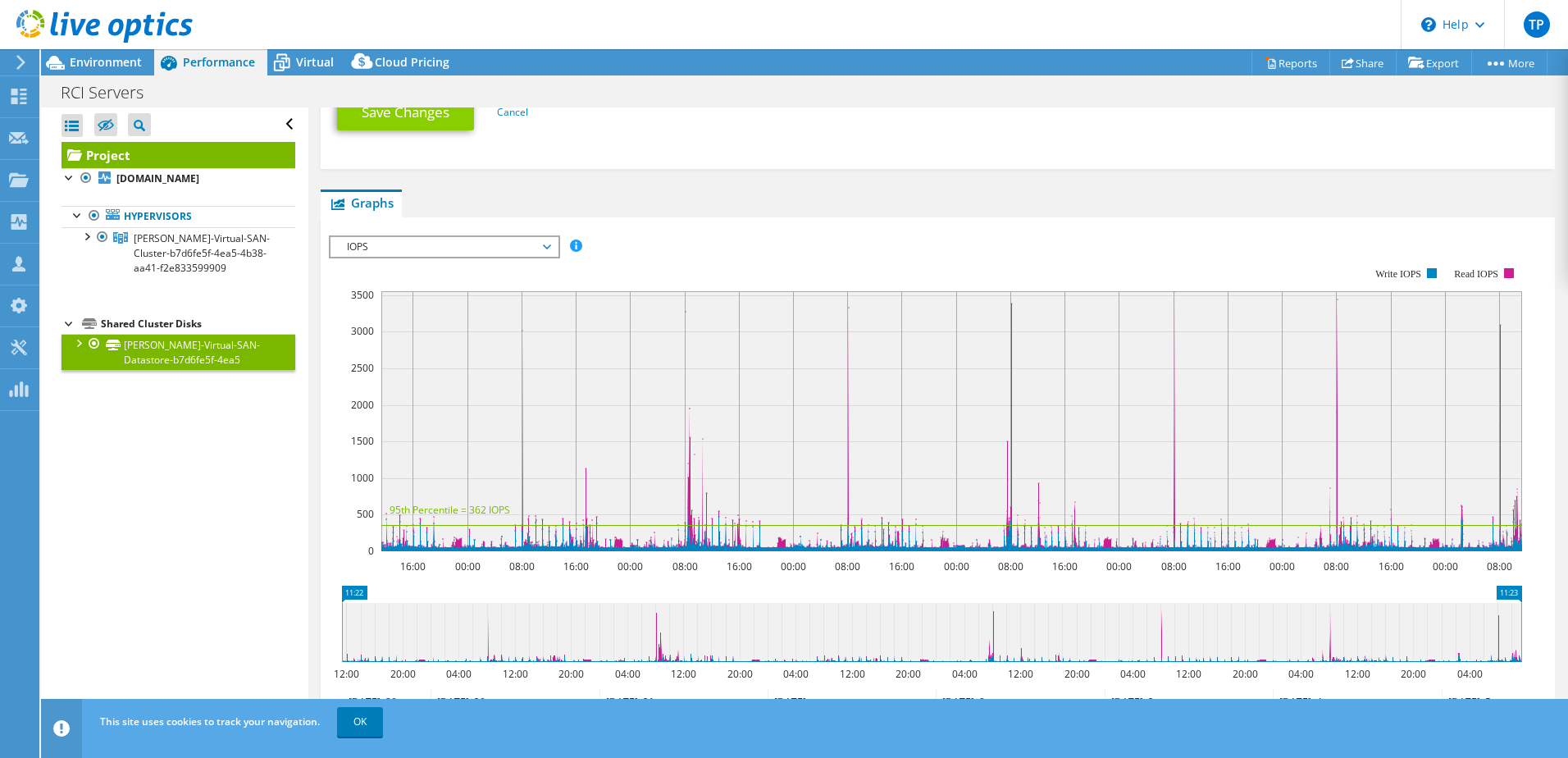
scroll to position [573, 0]
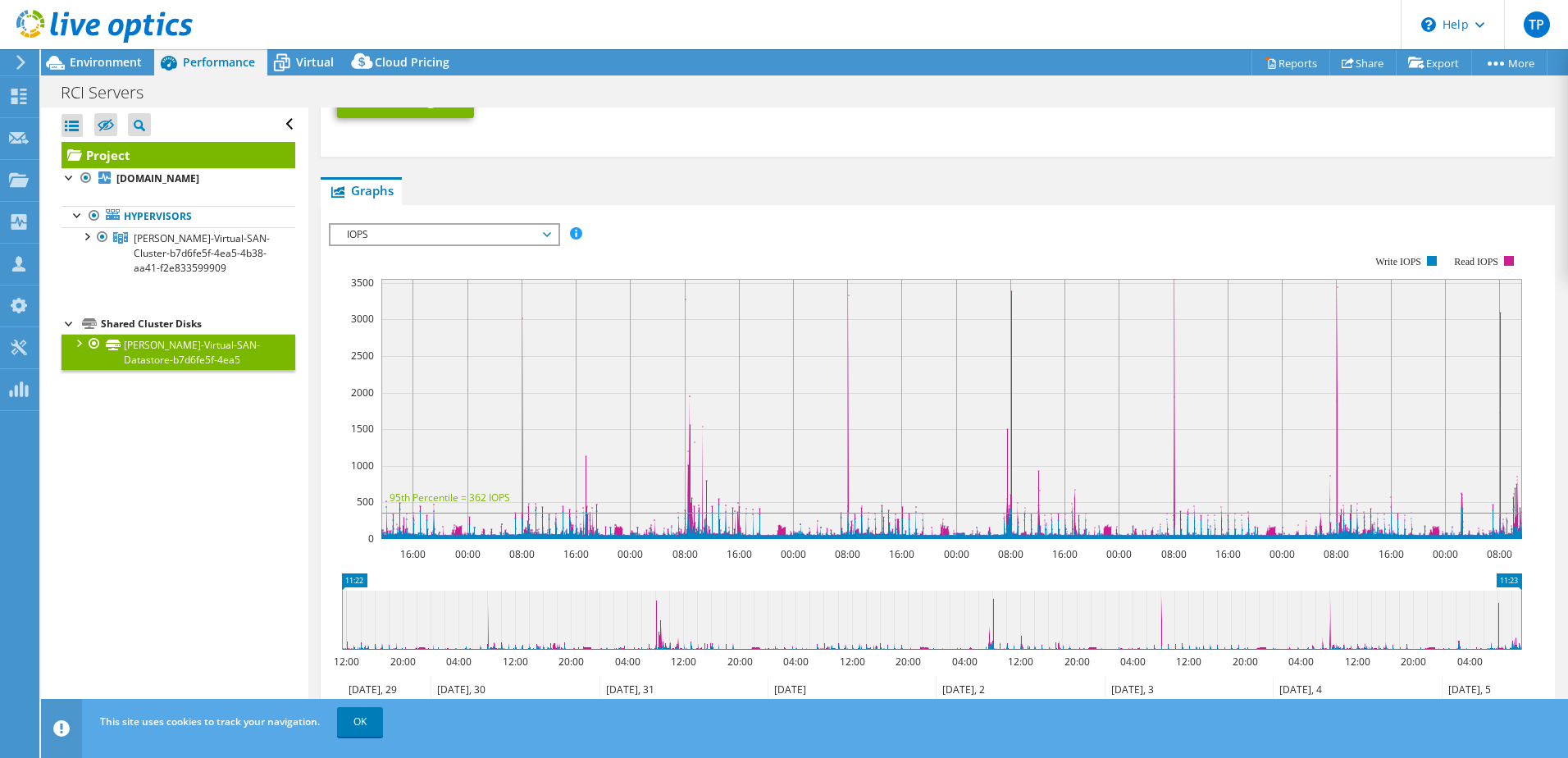
click at [439, 246] on rect at bounding box center [925, 397] width 1193 height 328
click at [439, 239] on span "IOPS" at bounding box center [444, 234] width 210 height 20
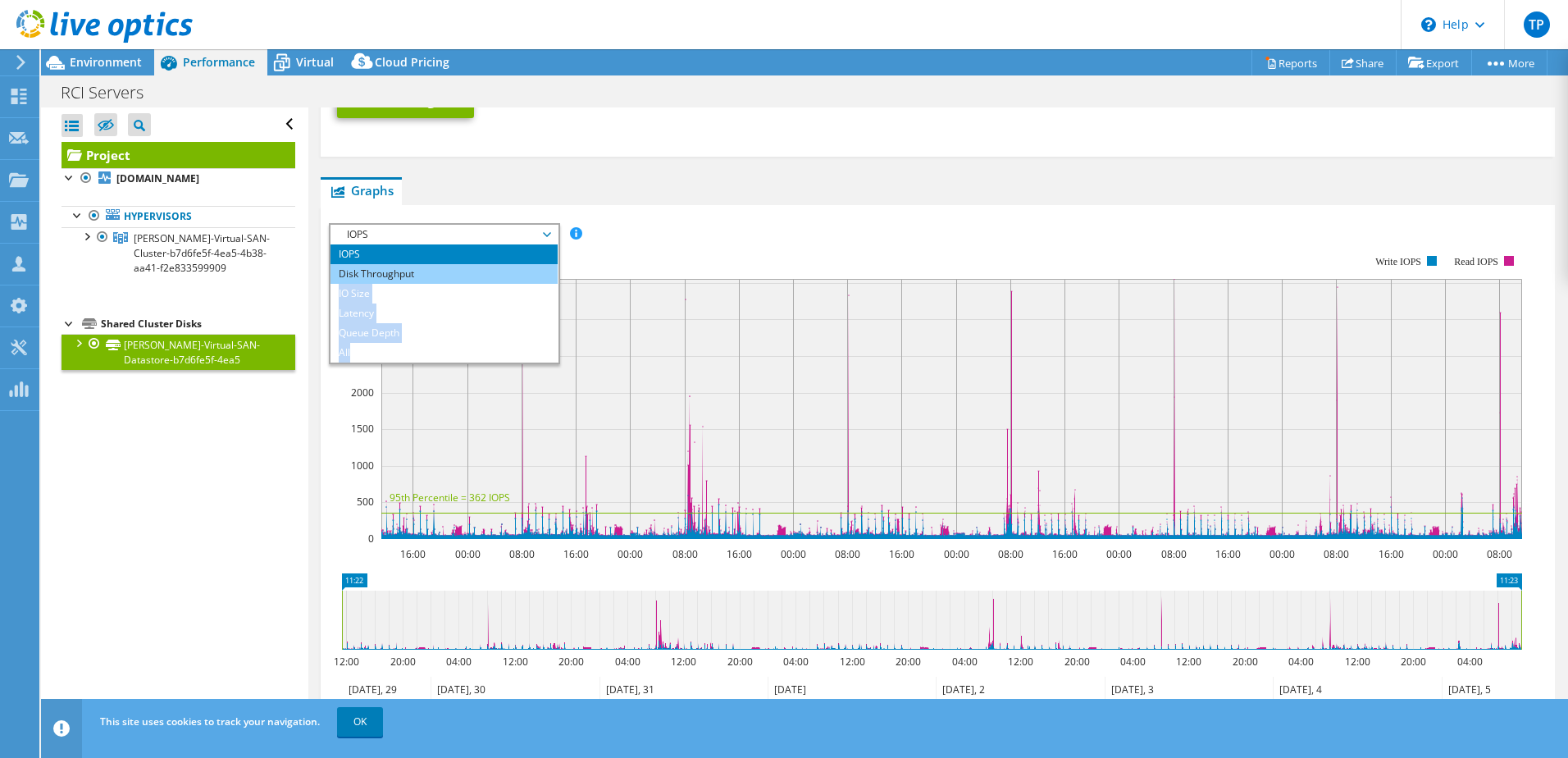
drag, startPoint x: 444, startPoint y: 360, endPoint x: 455, endPoint y: 279, distance: 81.7
click at [455, 279] on ul "IOPS Disk Throughput IO Size Latency Queue Depth CPU Percentage Memory Page Fau…" at bounding box center [444, 303] width 227 height 118
click at [455, 279] on div "IOPS Disk Throughput IO Size Latency Queue Depth CPU Percentage Memory Page Fau…" at bounding box center [937, 503] width 1218 height 560
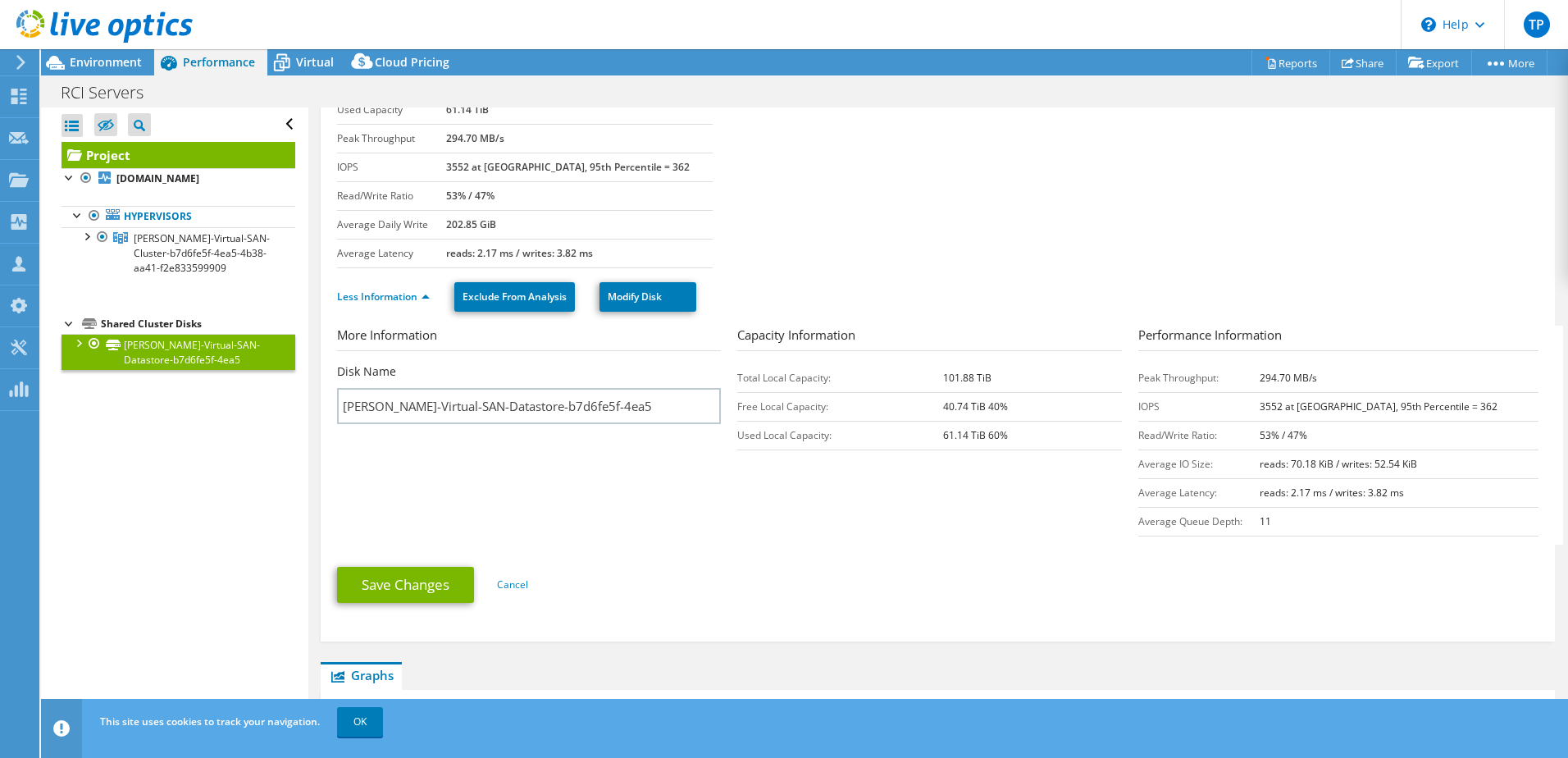
scroll to position [0, 0]
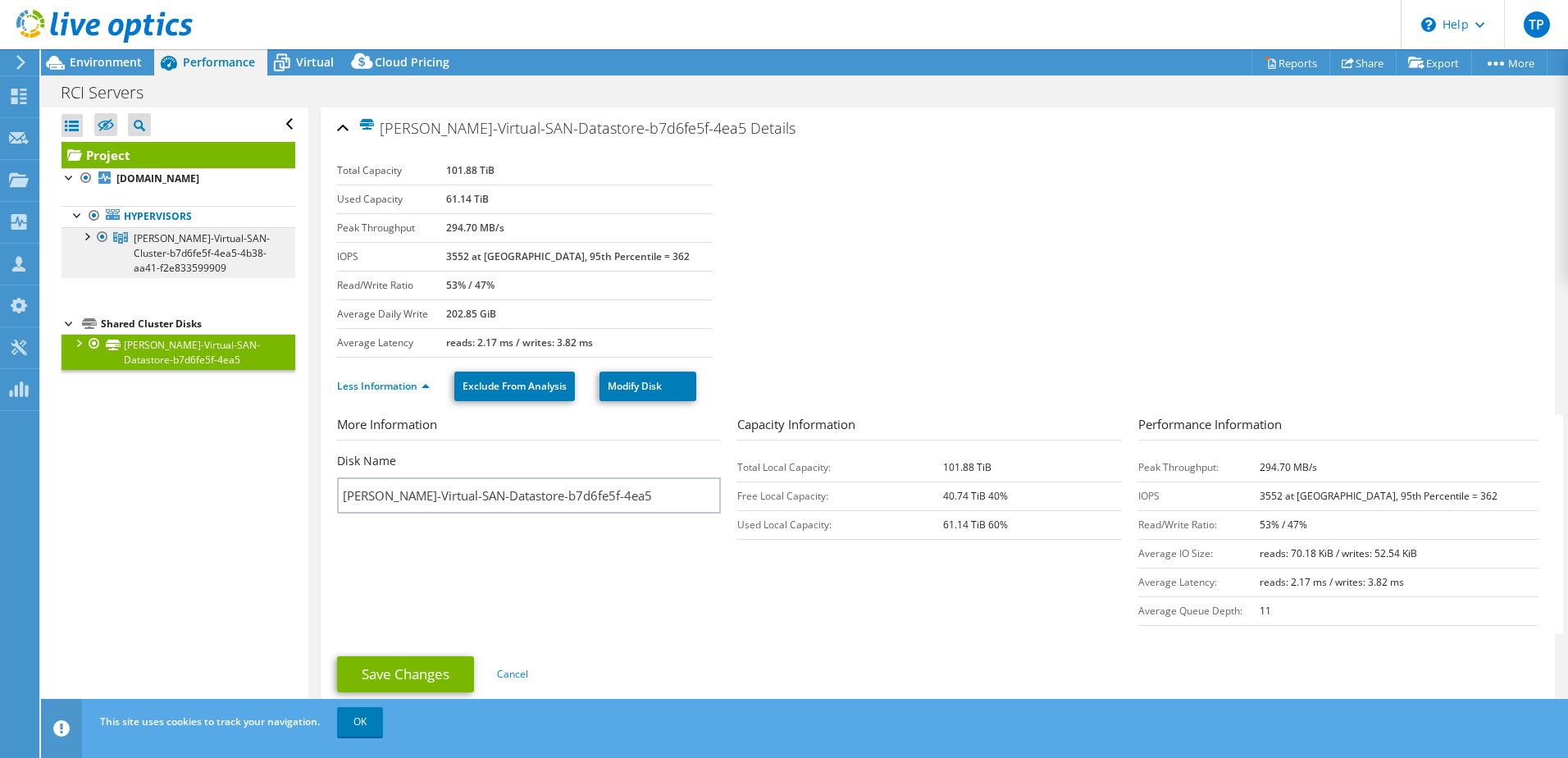
click at [196, 231] on span "MARVIN-Virtual-SAN-Cluster-b7d6fe5f-4ea5-4b38-aa41-f2e833599909" at bounding box center [201, 253] width 136 height 44
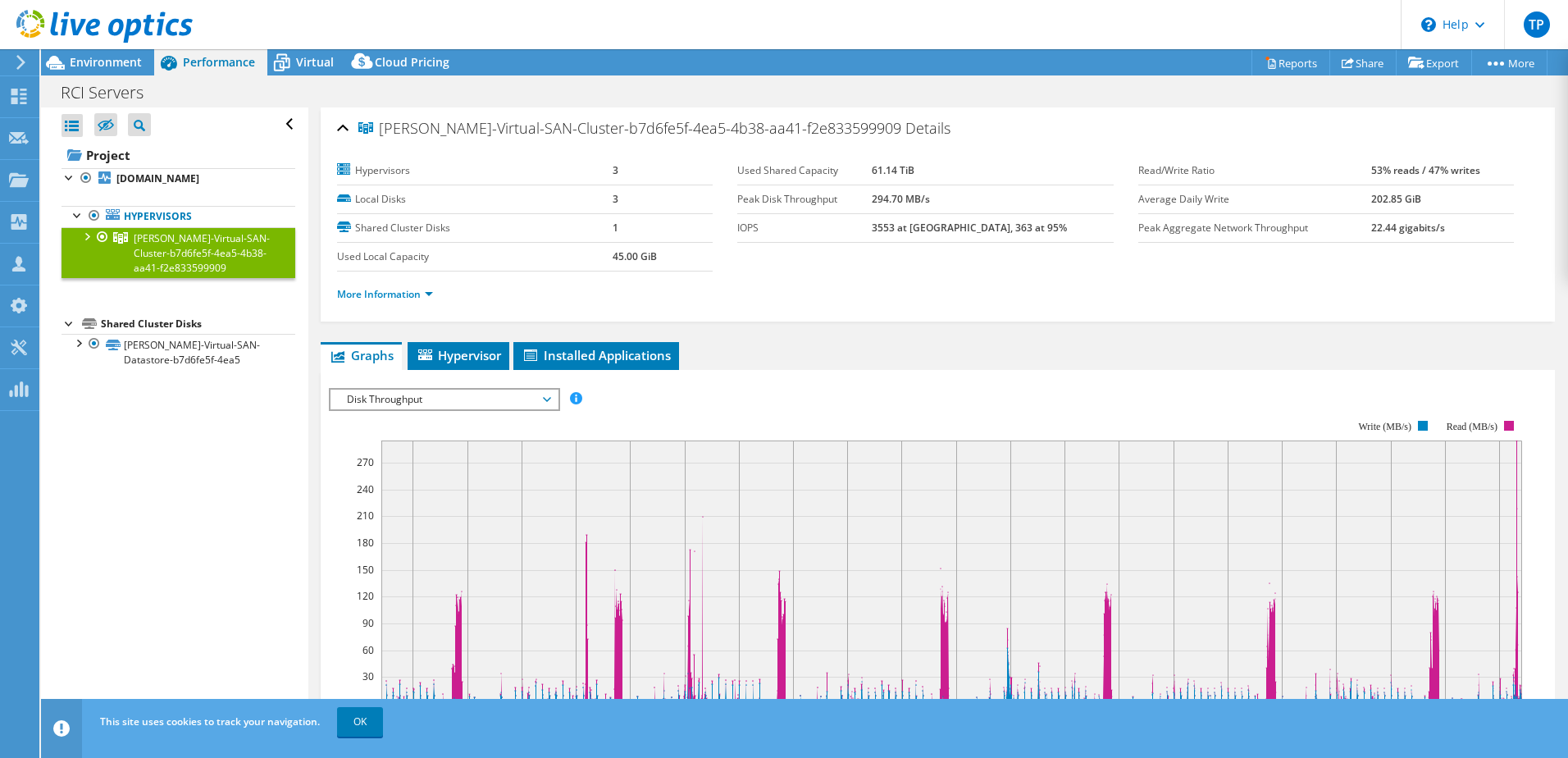
click at [510, 404] on span "Disk Throughput" at bounding box center [444, 400] width 210 height 20
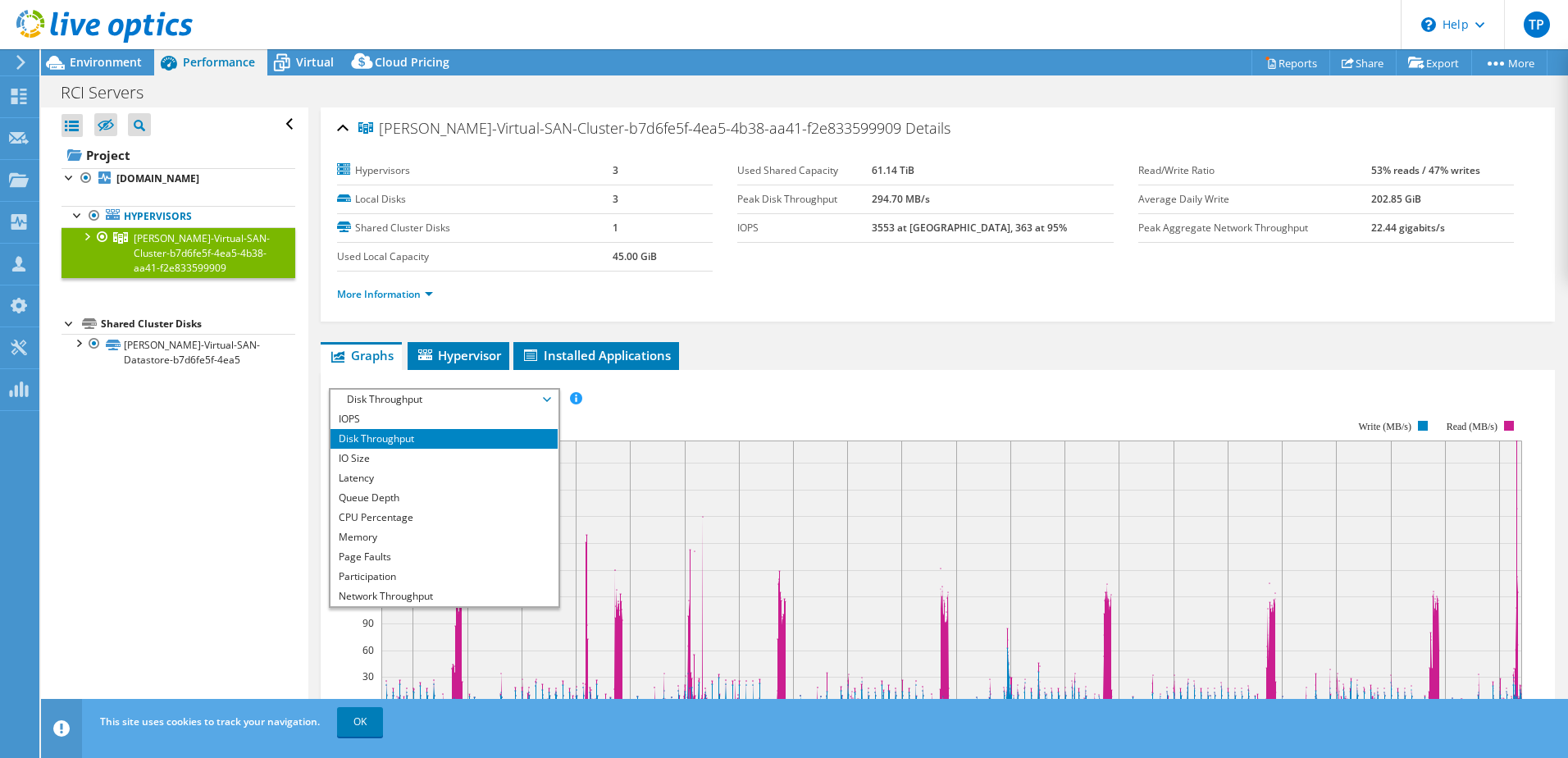
click at [793, 385] on div "IOPS Disk Throughput IO Size Latency Queue Depth CPU Percentage Memory Page Fau…" at bounding box center [937, 664] width 1218 height 568
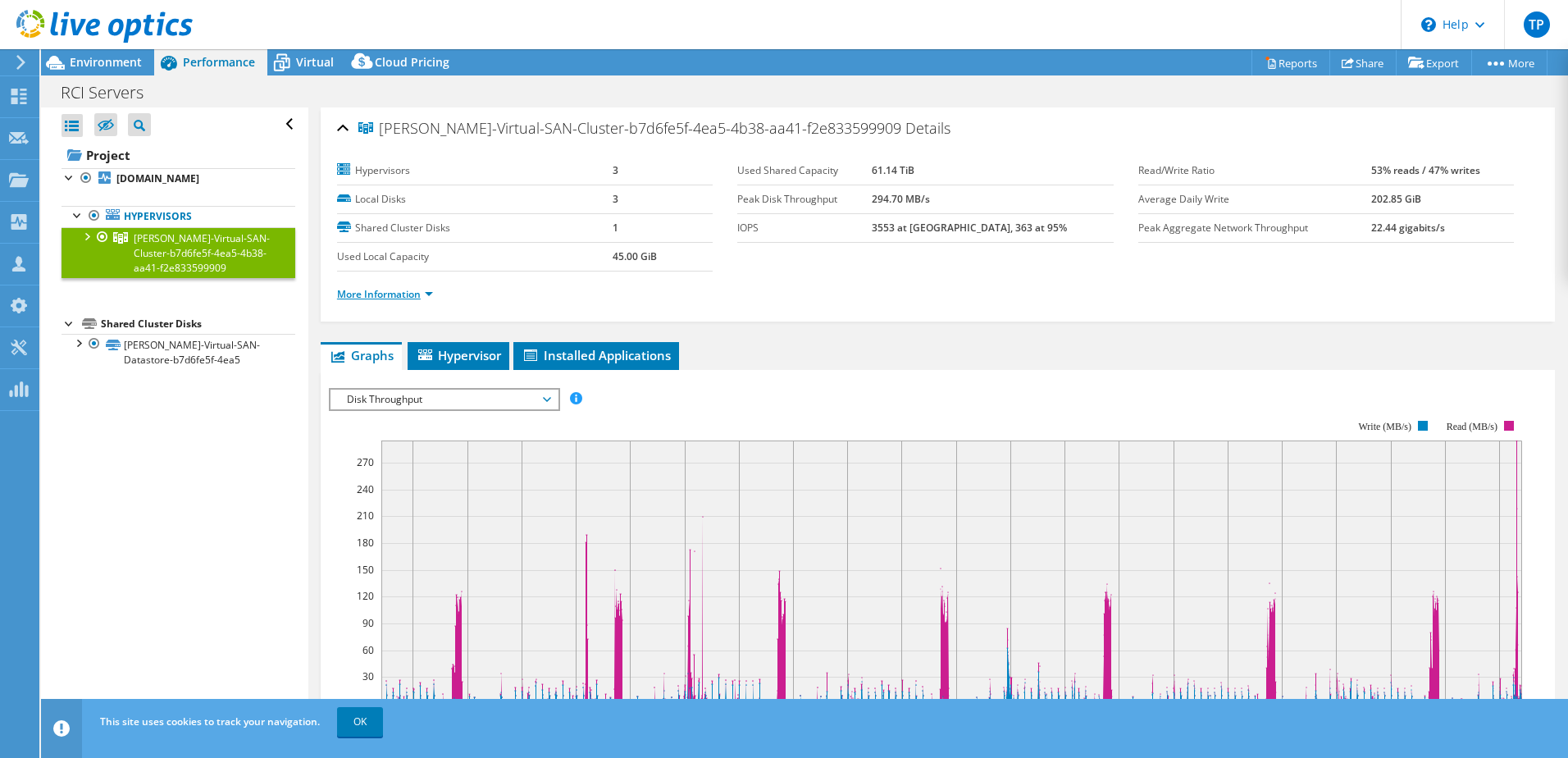
click at [413, 296] on link "More Information" at bounding box center [385, 294] width 96 height 14
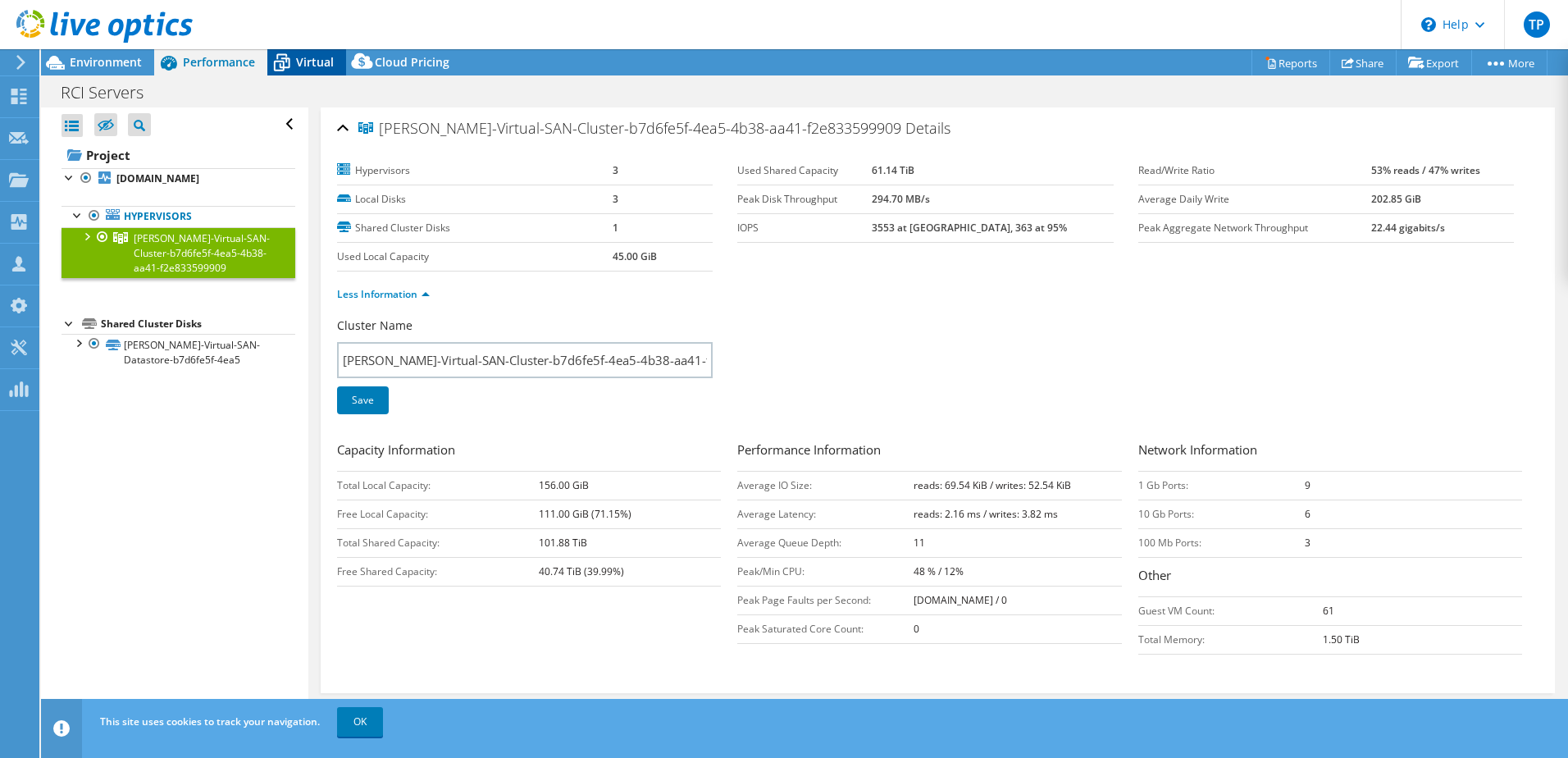
click at [313, 57] on span "Virtual" at bounding box center [315, 63] width 38 height 16
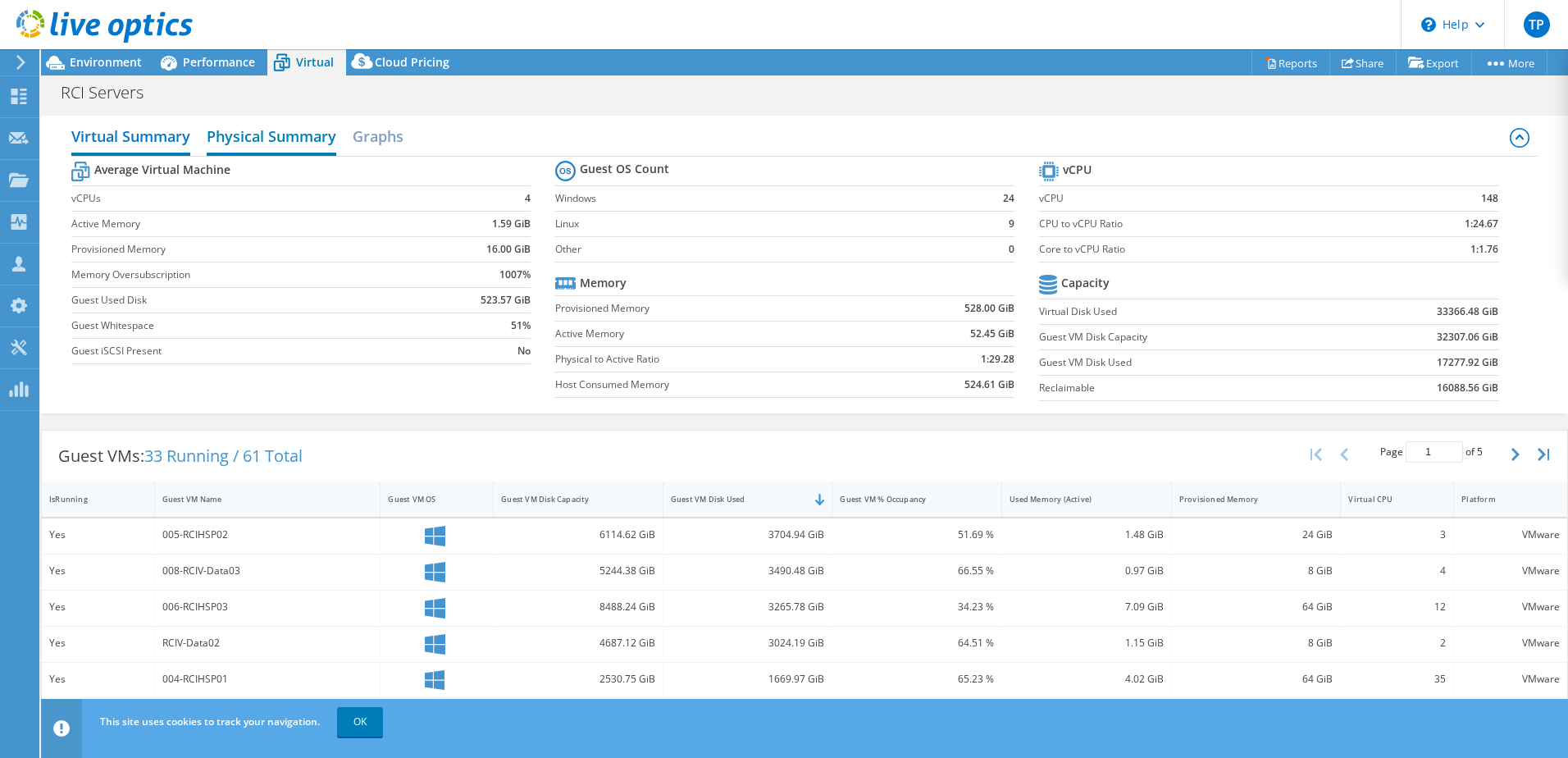
click at [247, 139] on h2 "Physical Summary" at bounding box center [271, 138] width 130 height 36
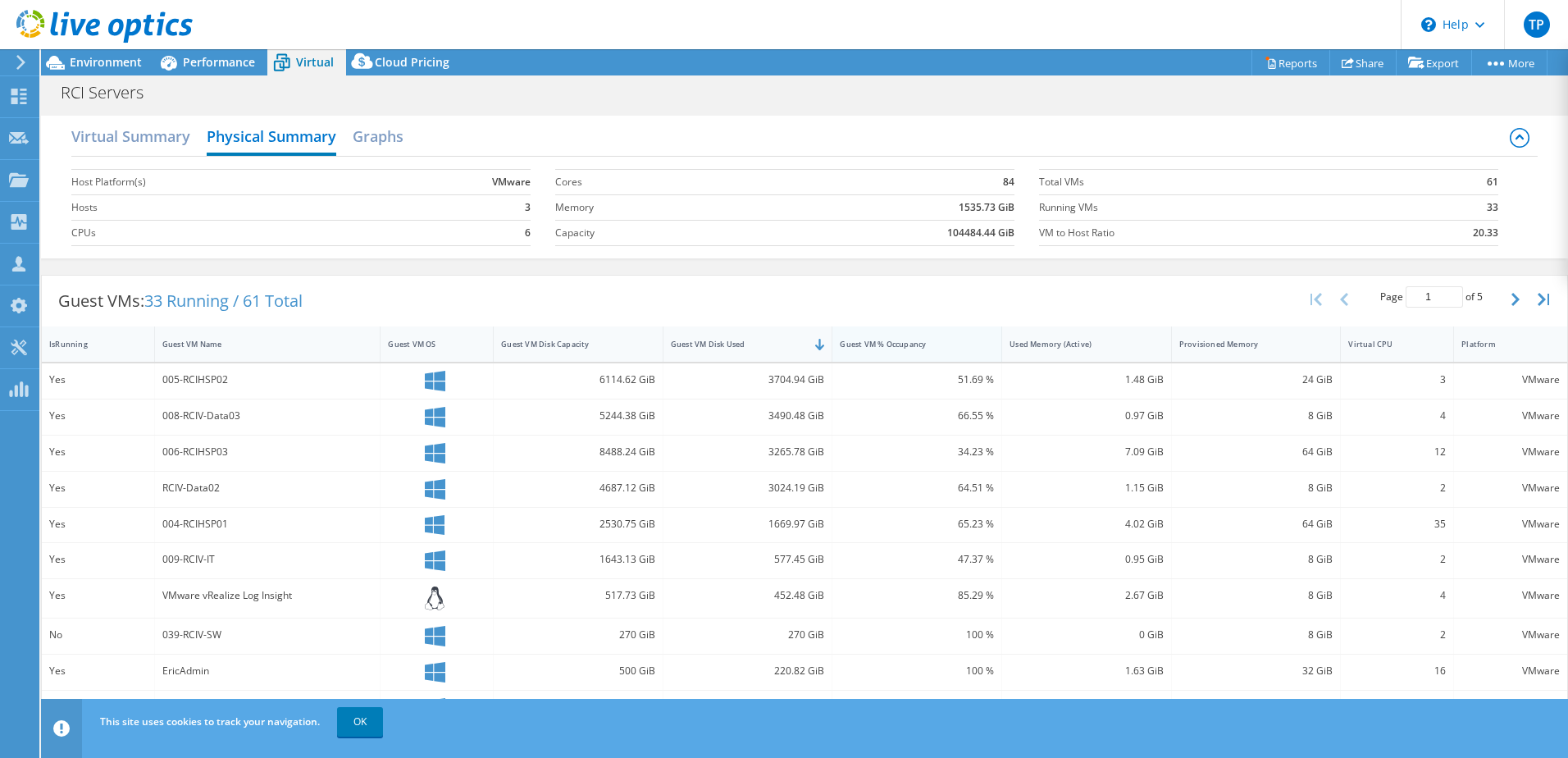
scroll to position [190, 0]
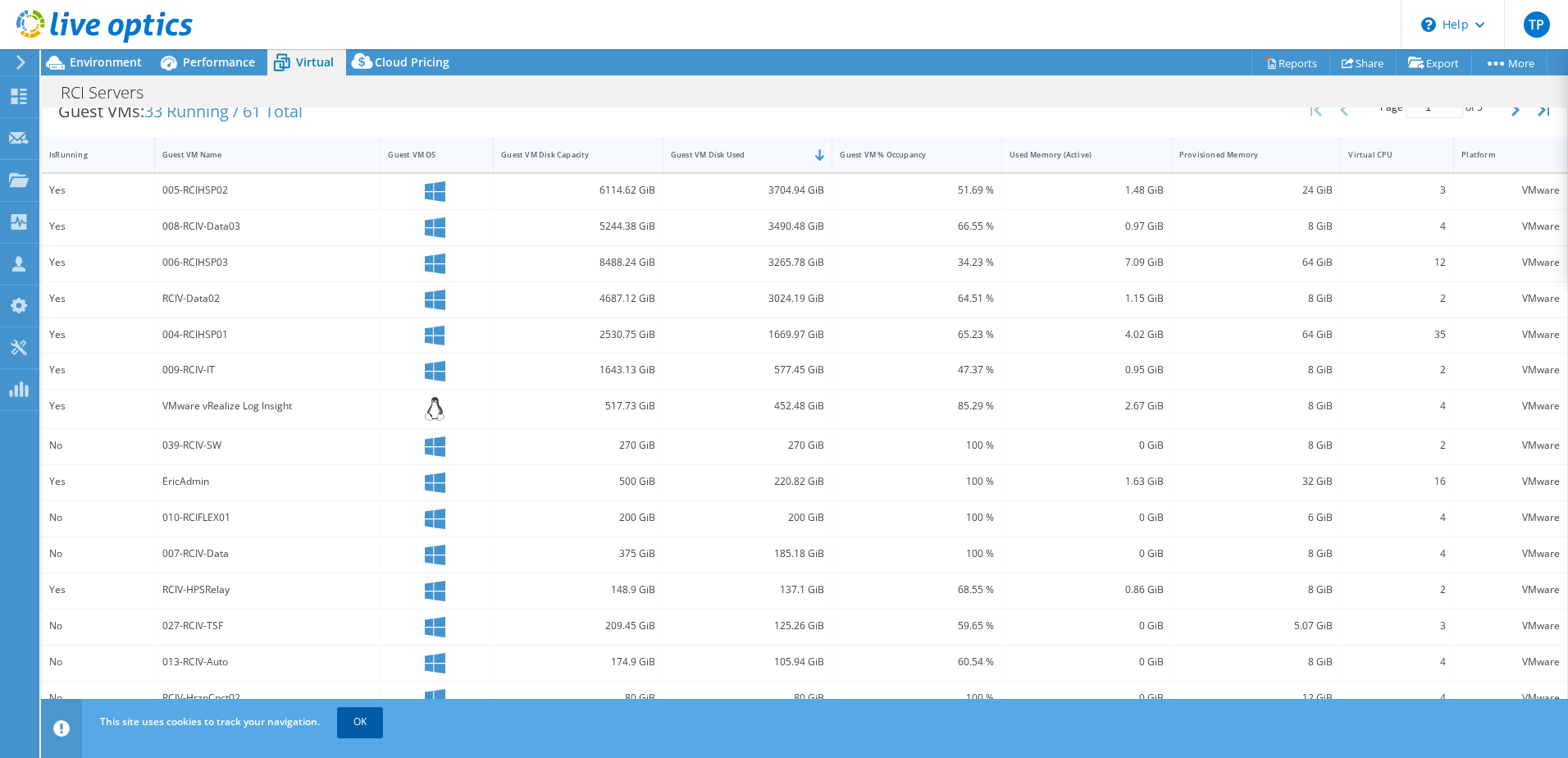
click at [360, 721] on link "OK" at bounding box center [360, 721] width 46 height 30
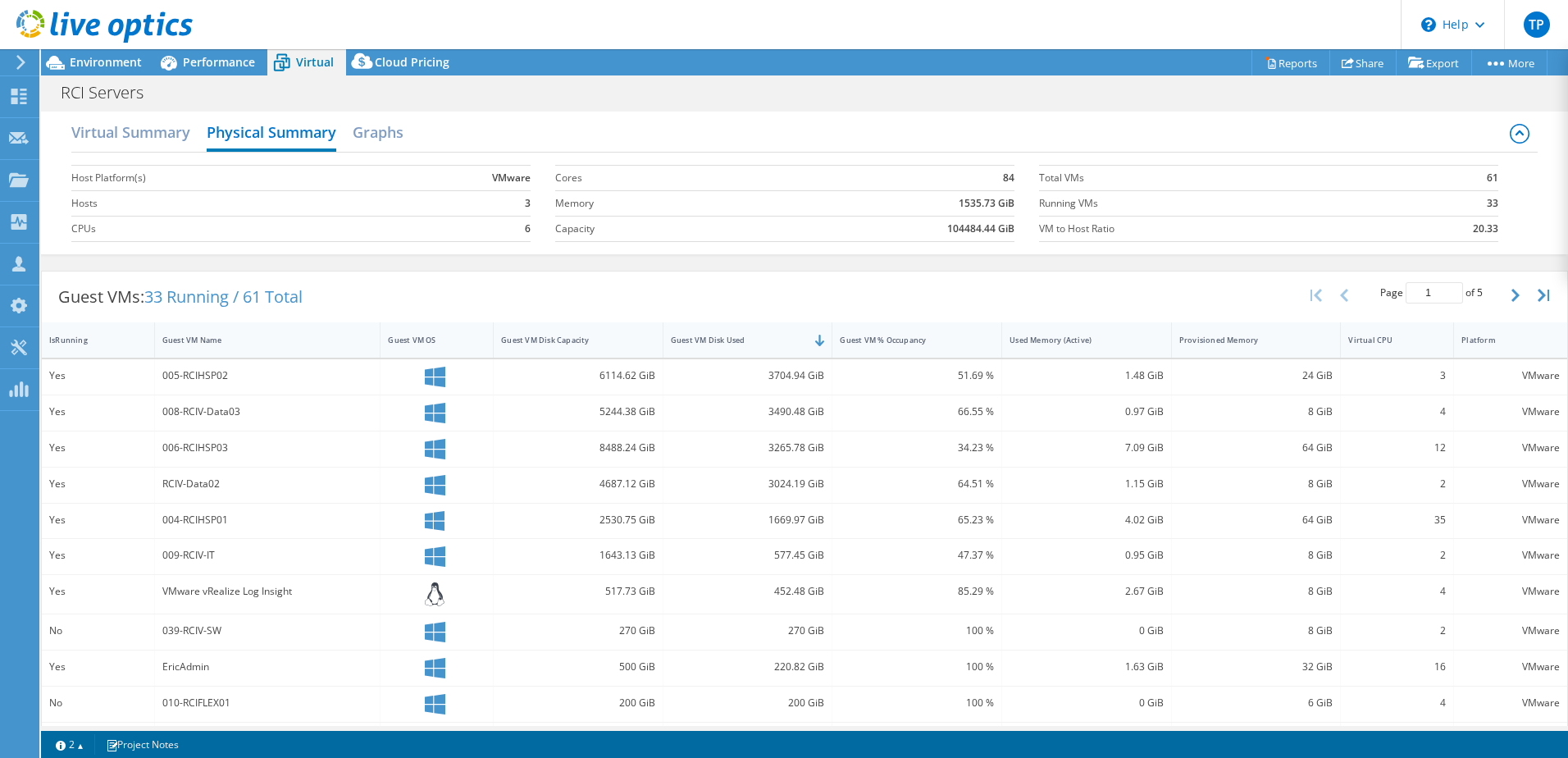
scroll to position [0, 0]
click at [1509, 148] on div at bounding box center [1519, 138] width 20 height 36
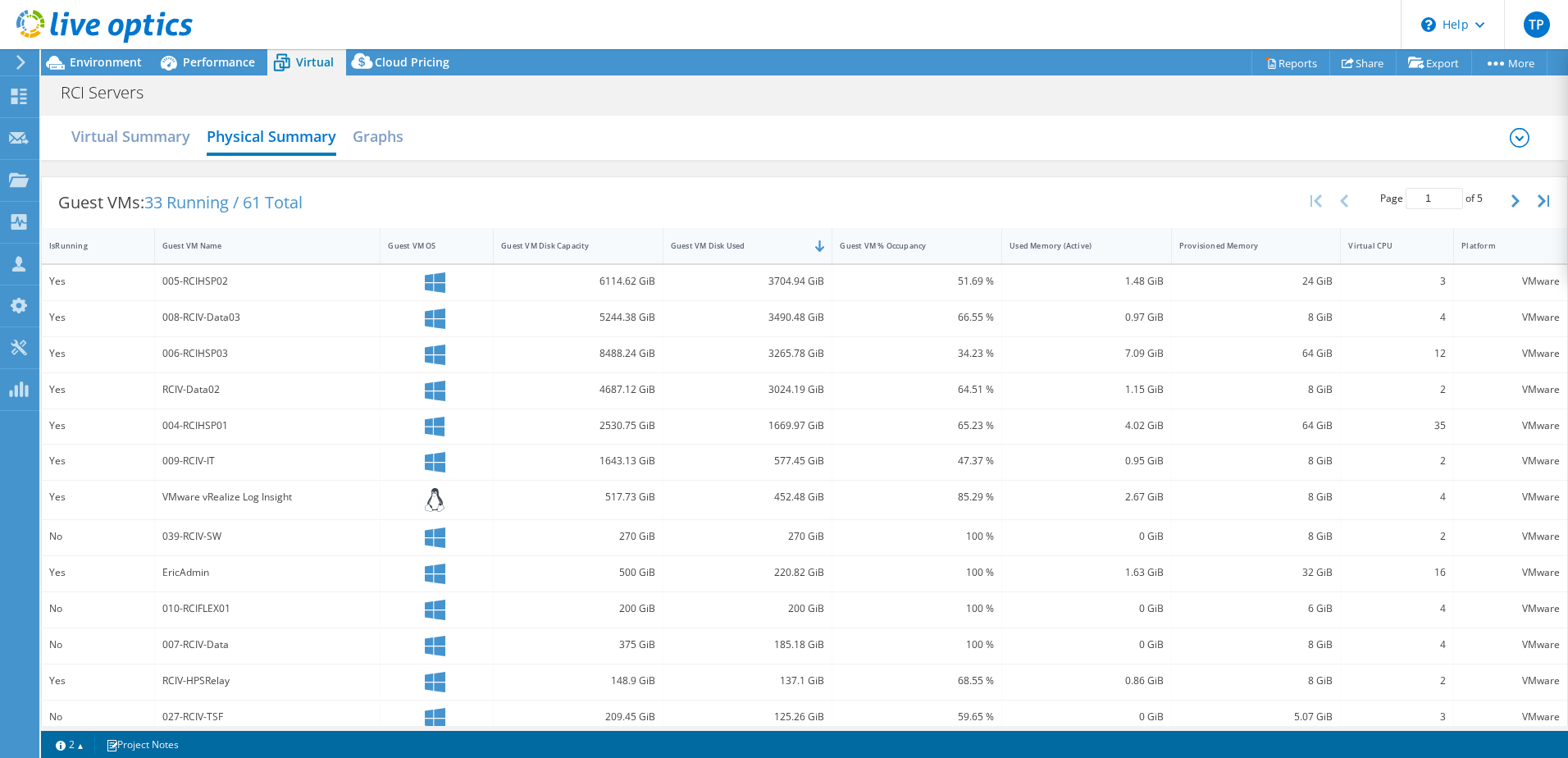
click at [1515, 139] on icon at bounding box center [1519, 137] width 8 height 5
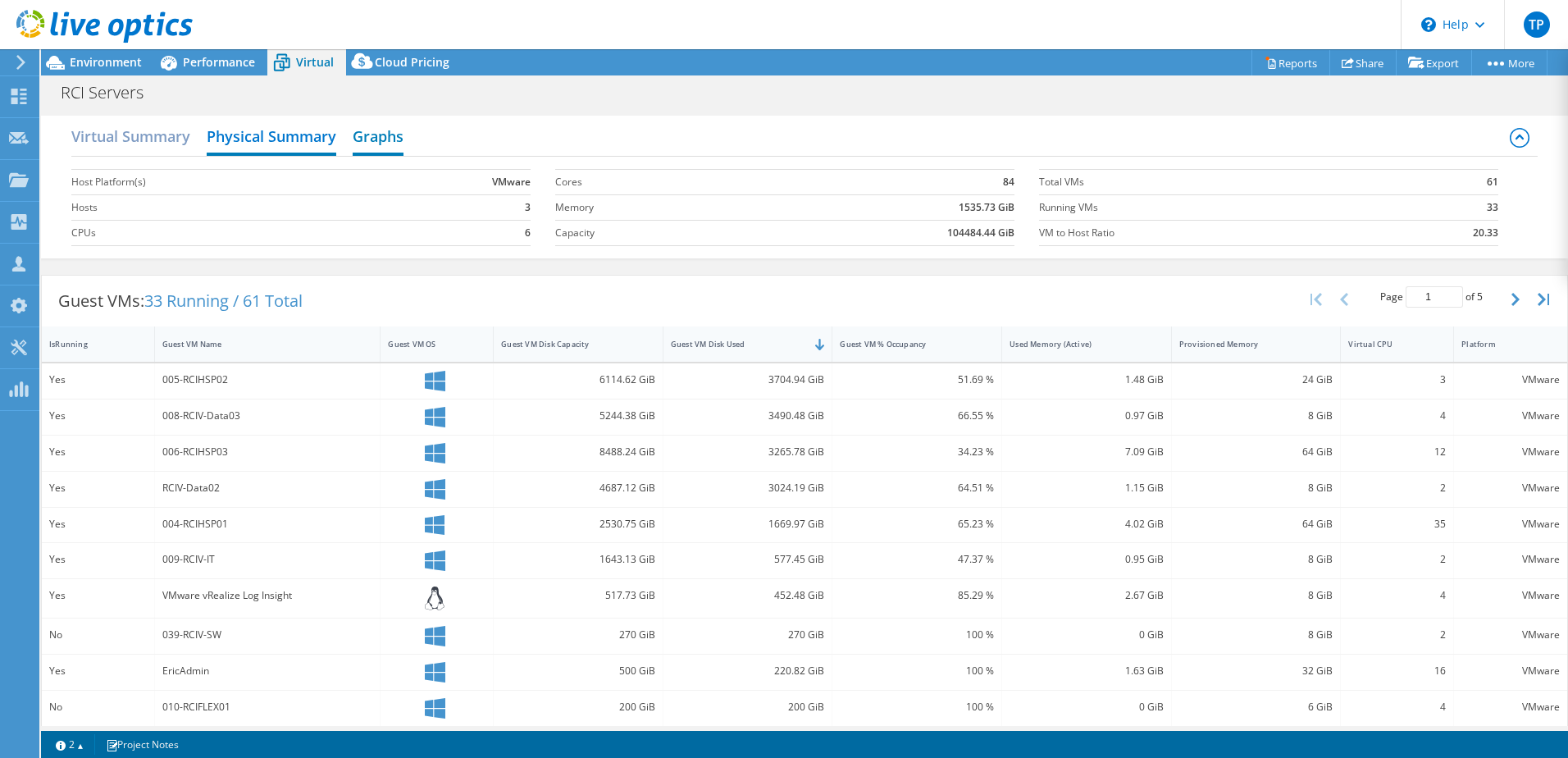
click at [371, 139] on h2 "Graphs" at bounding box center [377, 138] width 51 height 36
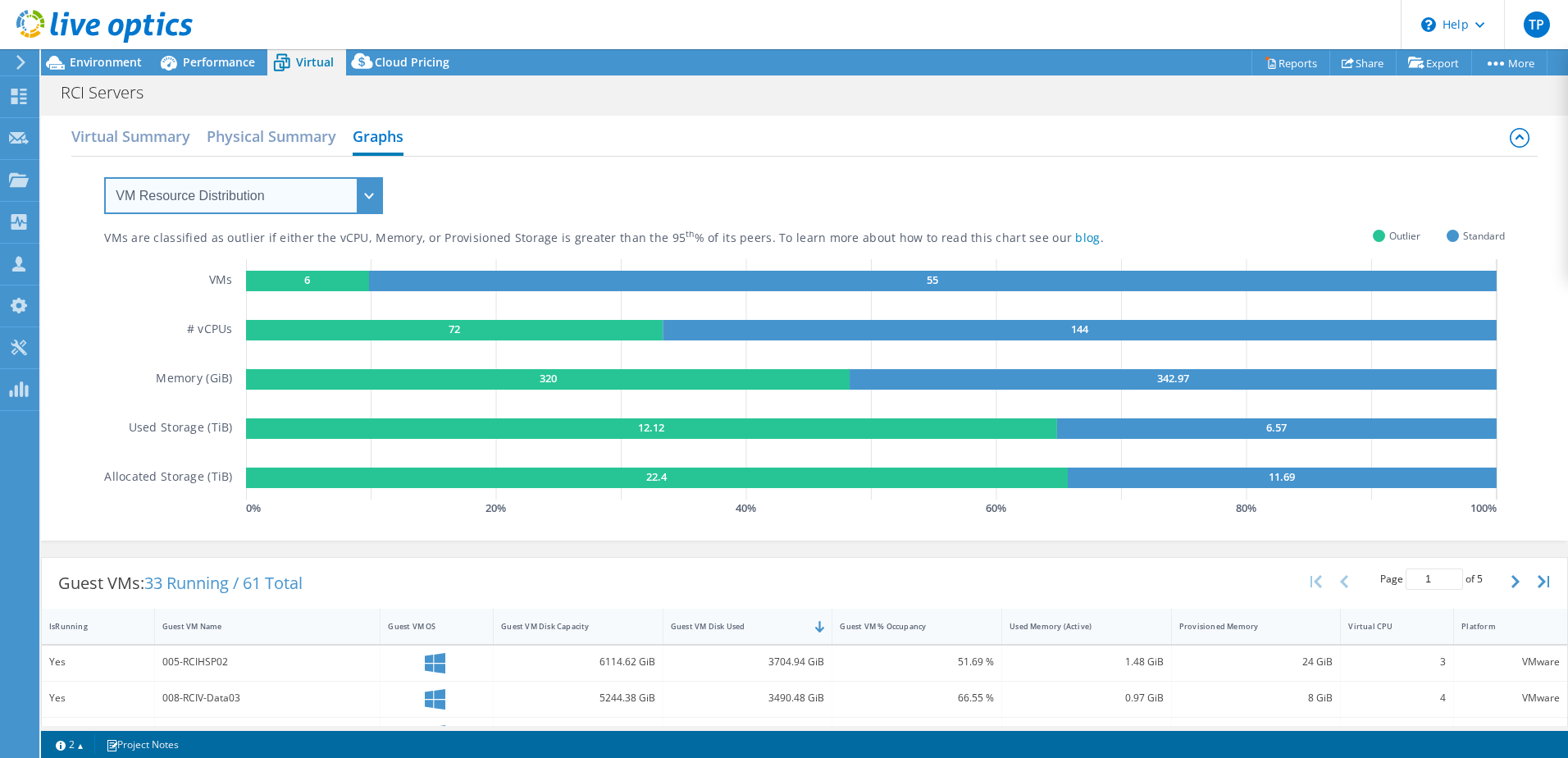
click at [211, 188] on select "VM Resource Distribution Provisioning Contrast Over Provisioning" at bounding box center [243, 194] width 279 height 37
select select "Over Provisioning"
click at [104, 177] on select "VM Resource Distribution Provisioning Contrast Over Provisioning" at bounding box center [243, 194] width 279 height 37
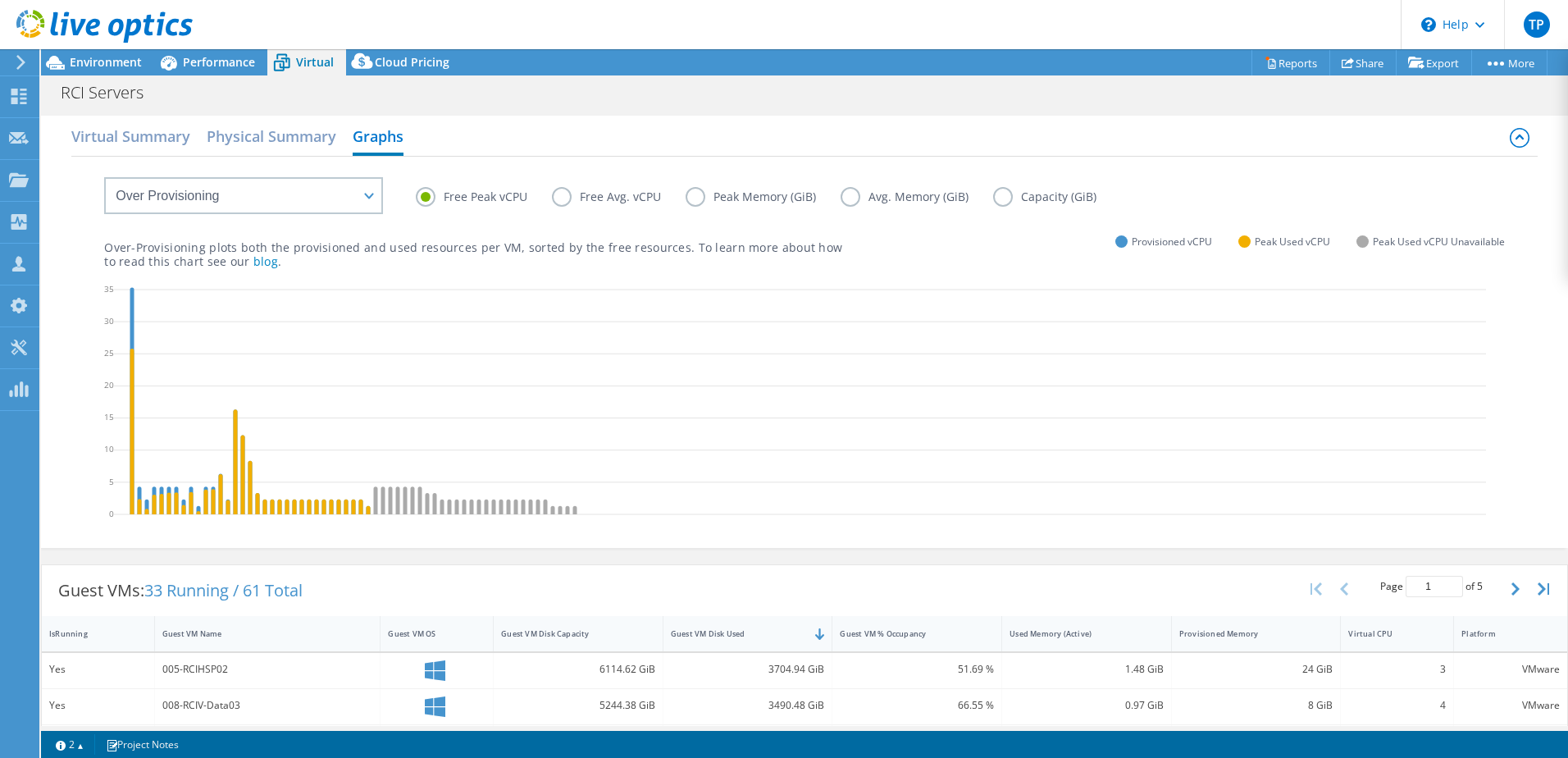
click at [994, 191] on label "Capacity (GiB)" at bounding box center [1057, 196] width 128 height 20
click at [0, 0] on input "Capacity (GiB)" at bounding box center [0, 0] width 0 height 0
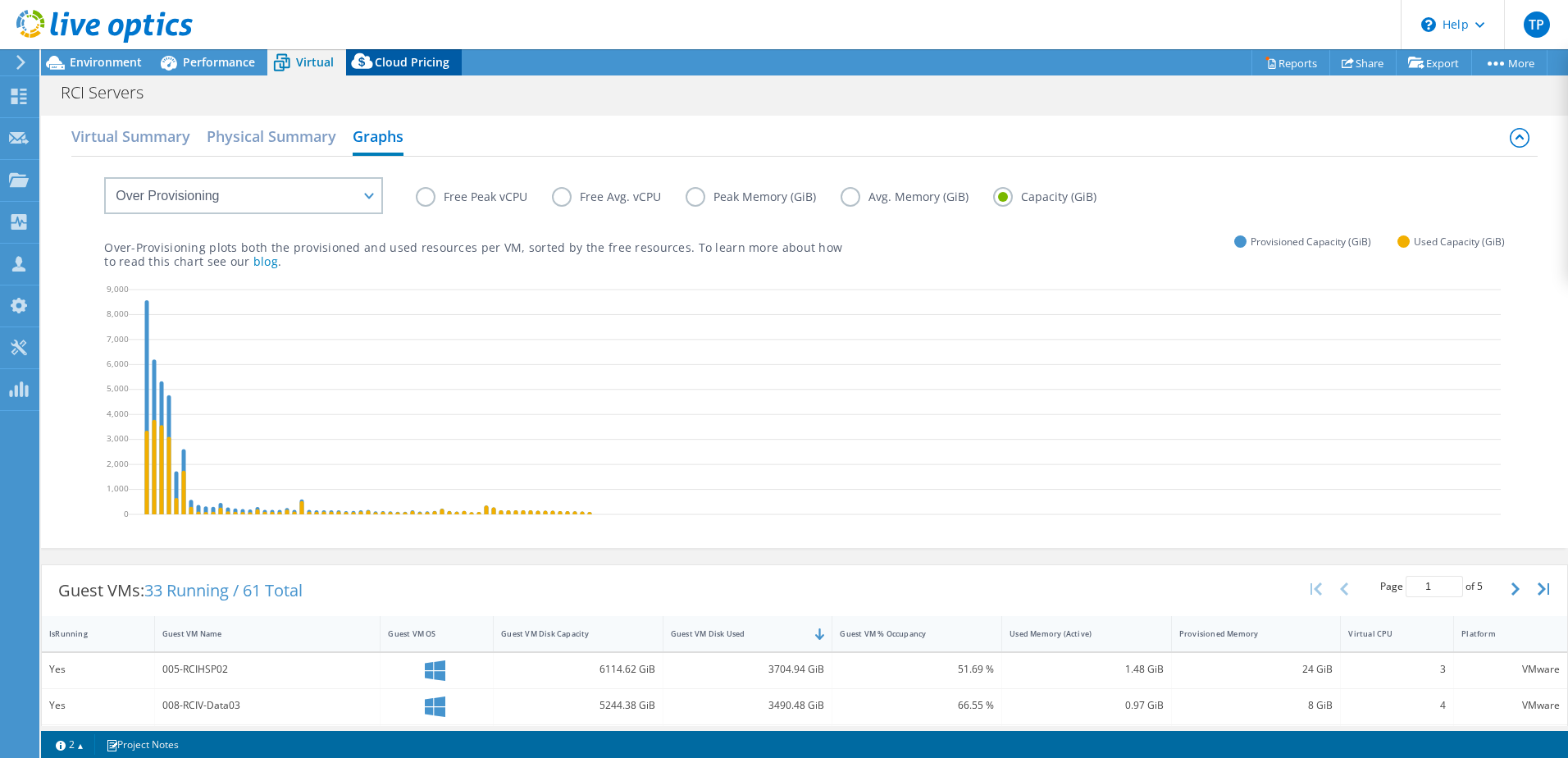
click at [428, 63] on span "Cloud Pricing" at bounding box center [412, 63] width 74 height 16
